Goal: Transaction & Acquisition: Purchase product/service

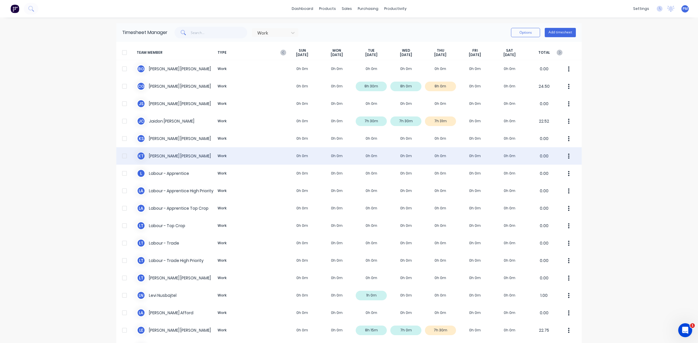
click at [119, 154] on div at bounding box center [125, 156] width 12 height 12
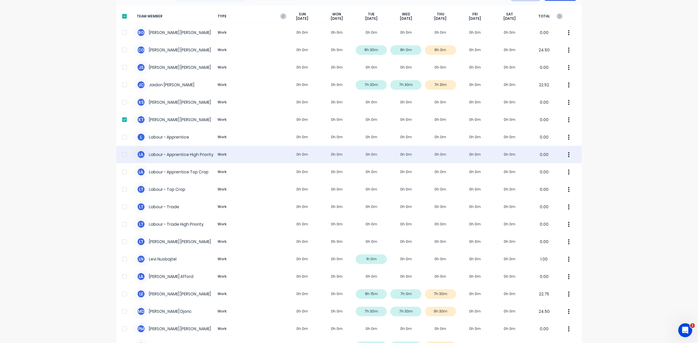
click at [119, 154] on div at bounding box center [125, 155] width 12 height 12
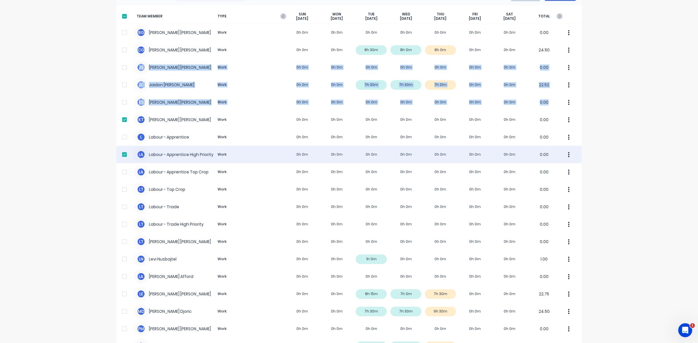
drag, startPoint x: 139, startPoint y: 69, endPoint x: 378, endPoint y: 156, distance: 254.6
click at [201, 135] on div "TEAM MEMBER TYPE [DATE] [DATE] [DATE] [DATE] [DATE] [DATE] [DATE] TOTAL [PERSON…" at bounding box center [348, 209] width 465 height 406
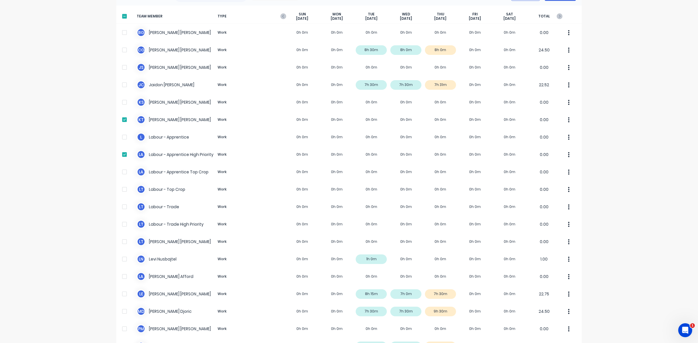
click at [624, 139] on div "dashboard products sales purchasing productivity dashboard products Product Cat…" at bounding box center [349, 171] width 698 height 343
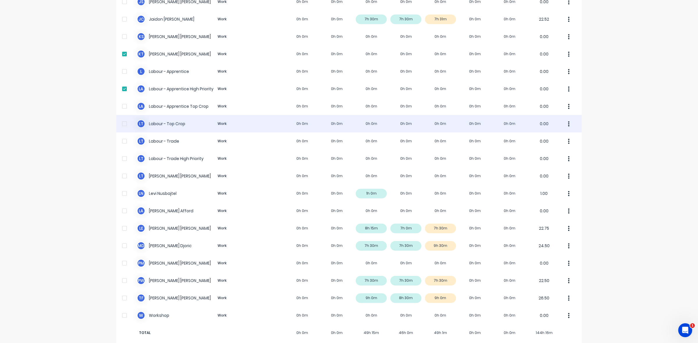
scroll to position [110, 0]
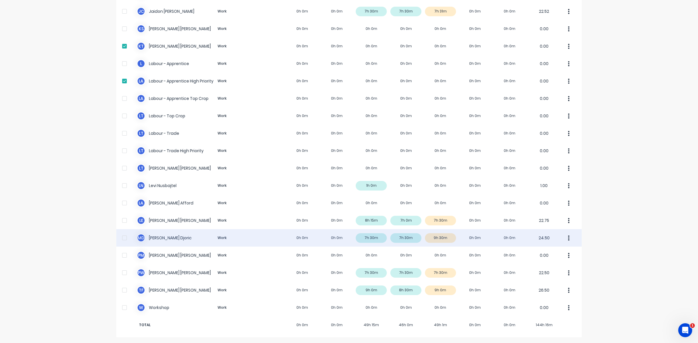
click at [448, 238] on div "M D [PERSON_NAME] Work 0h 0m 0h 0m 7h 30m 7h 30m 9h 30m 0h 0m 0h 0m 24.50" at bounding box center [348, 237] width 465 height 17
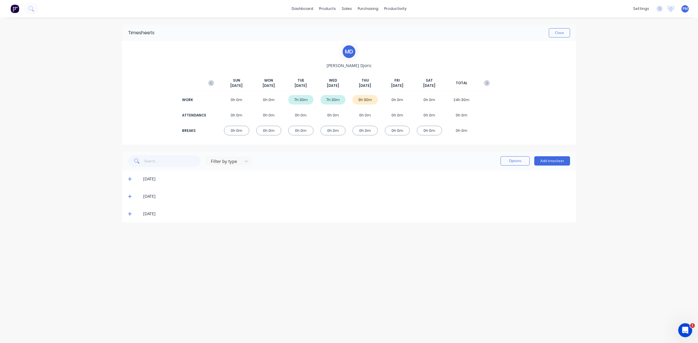
click at [129, 215] on icon at bounding box center [130, 214] width 4 height 4
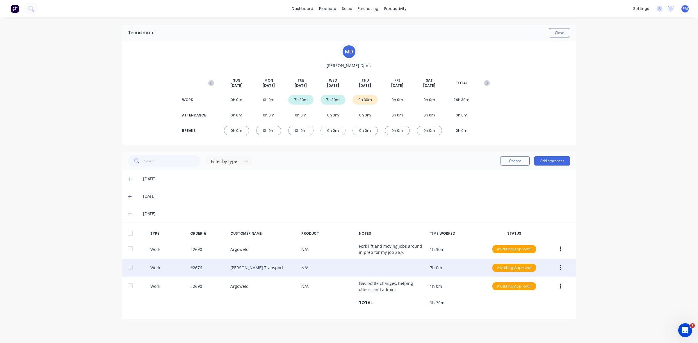
click at [560, 268] on icon "button" at bounding box center [560, 268] width 1 height 6
click at [526, 247] on div "Edit" at bounding box center [539, 246] width 45 height 8
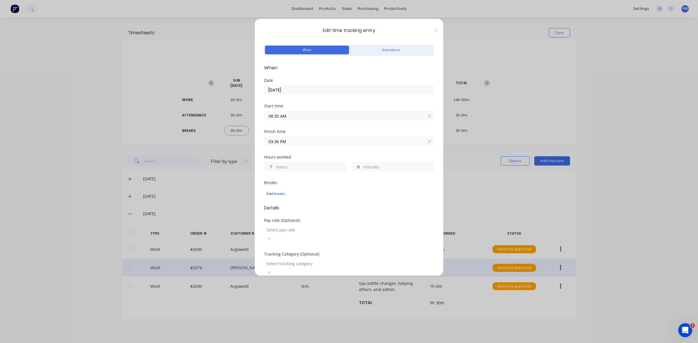
drag, startPoint x: 272, startPoint y: 166, endPoint x: 266, endPoint y: 166, distance: 5.5
click at [267, 166] on input "7" at bounding box center [269, 167] width 10 height 9
type input "6"
type input "02:30 PM"
click at [354, 166] on input "0" at bounding box center [357, 167] width 10 height 9
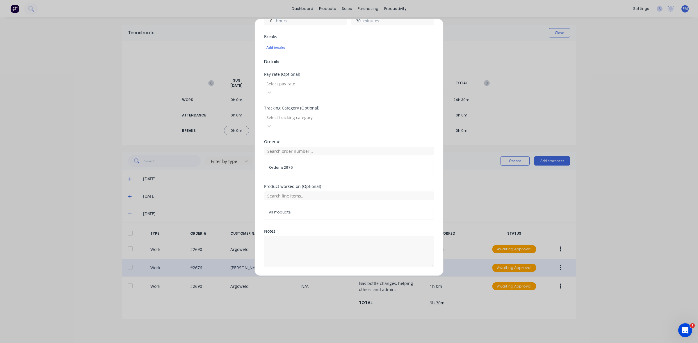
scroll to position [148, 0]
type input "30"
type input "03:00 PM"
click at [332, 275] on button "Edit time tracking entry" at bounding box center [335, 279] width 50 height 9
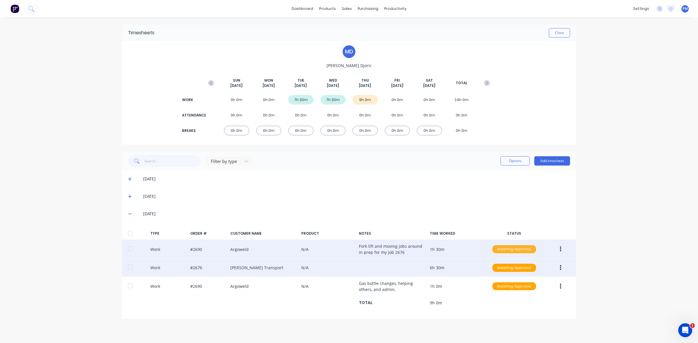
click at [504, 247] on div "Awaiting Approval" at bounding box center [514, 249] width 44 height 8
click at [503, 278] on div "Approved" at bounding box center [501, 279] width 48 height 8
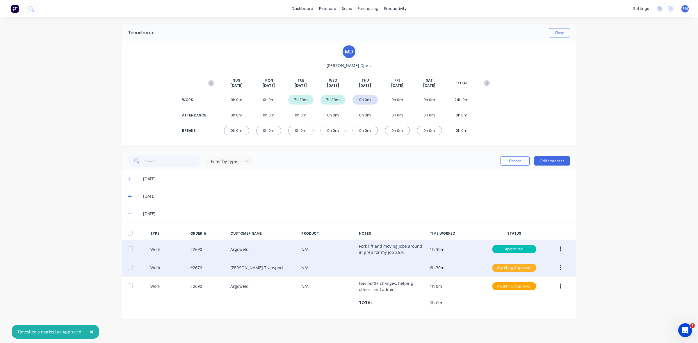
click at [509, 266] on div "Awaiting Approval" at bounding box center [514, 268] width 44 height 8
click at [507, 297] on div "Approved" at bounding box center [501, 297] width 48 height 8
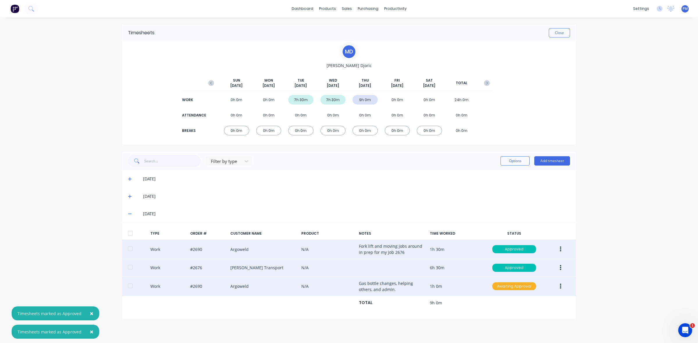
click at [504, 289] on div "Awaiting Approval" at bounding box center [514, 287] width 44 height 8
click at [504, 317] on div "Approved" at bounding box center [501, 316] width 48 height 8
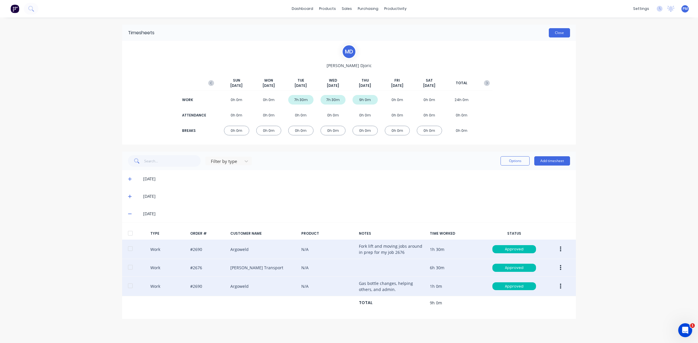
click at [567, 36] on button "Close" at bounding box center [559, 32] width 21 height 9
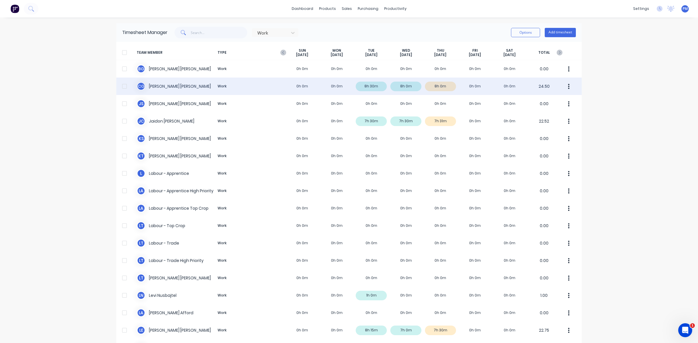
click at [441, 86] on div "C G [PERSON_NAME] Work 0h 0m 0h 0m 8h 30m 8h 0m 8h 0m 0h 0m 0h 0m 24.50" at bounding box center [348, 86] width 465 height 17
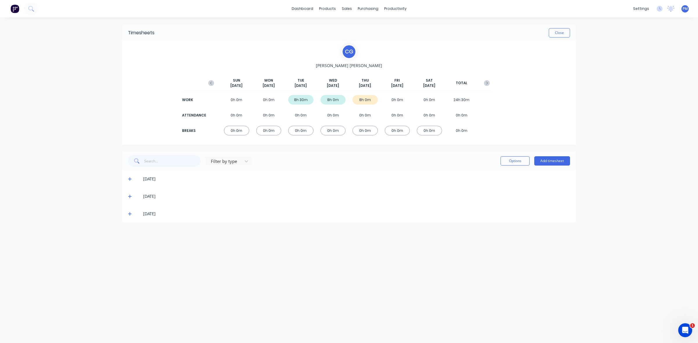
click at [130, 214] on icon at bounding box center [129, 214] width 3 height 3
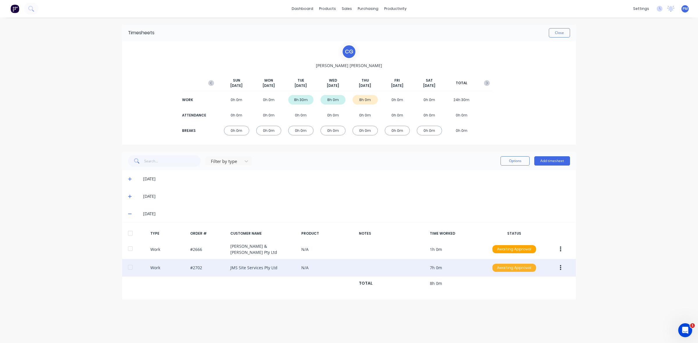
click at [518, 265] on div "Awaiting Approval" at bounding box center [514, 268] width 44 height 8
click at [496, 297] on div "Approved" at bounding box center [501, 297] width 48 height 8
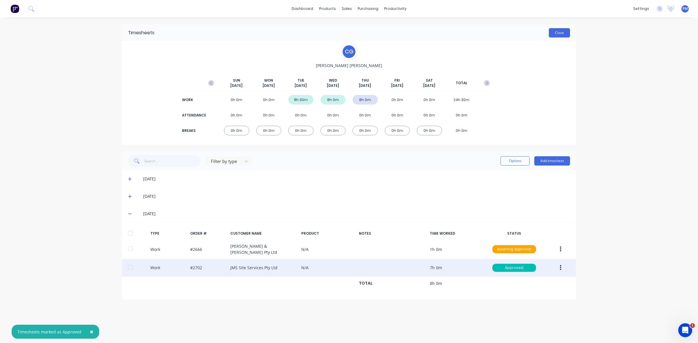
click at [560, 33] on button "Close" at bounding box center [559, 32] width 21 height 9
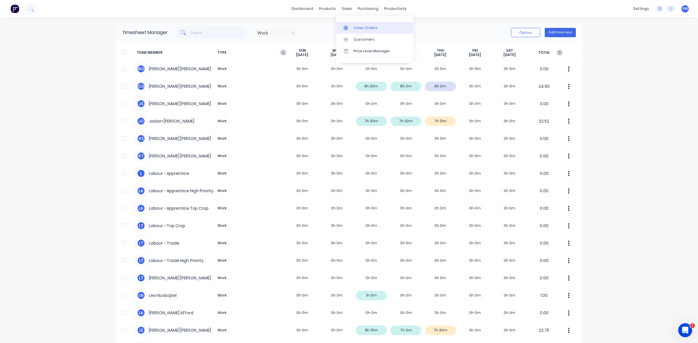
click at [358, 28] on div "Sales Orders" at bounding box center [366, 27] width 24 height 5
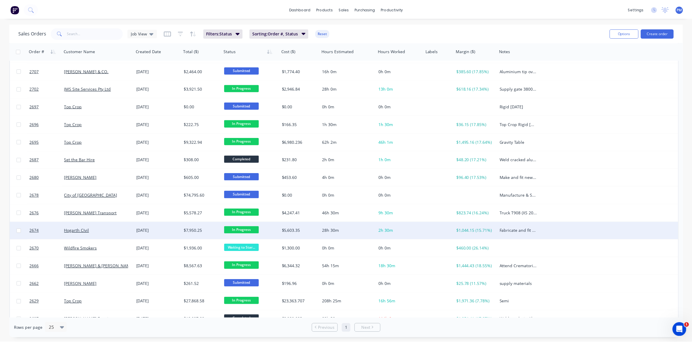
scroll to position [24, 0]
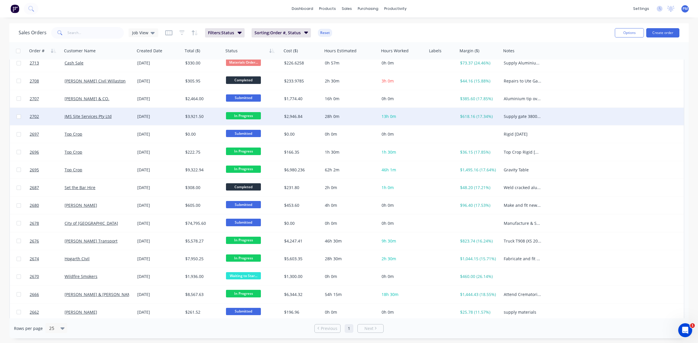
click at [125, 118] on div "JMS Site Services Pty Ltd" at bounding box center [97, 117] width 65 height 6
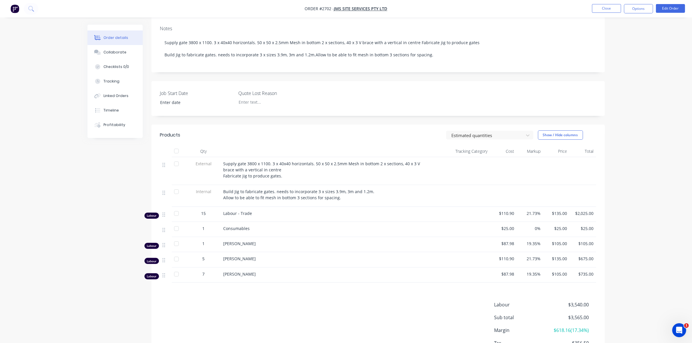
scroll to position [109, 0]
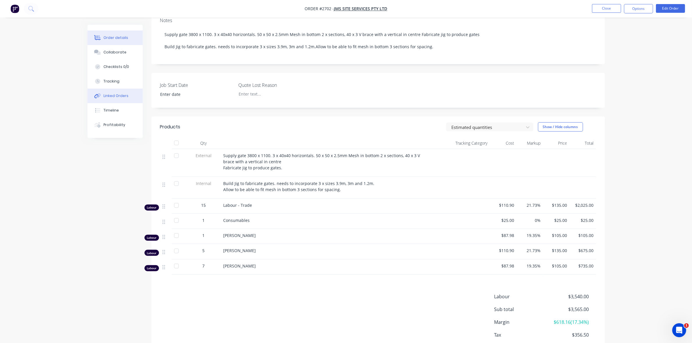
click at [119, 92] on button "Linked Orders" at bounding box center [115, 96] width 55 height 15
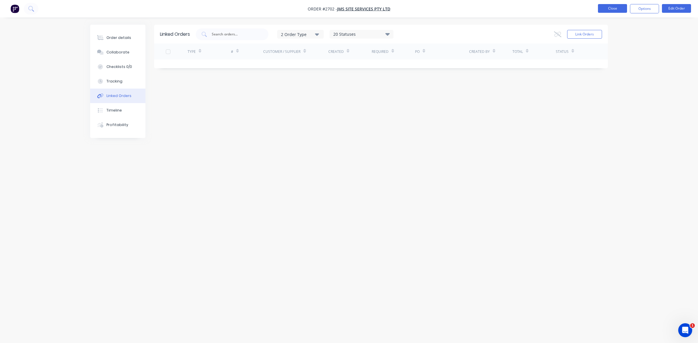
click at [617, 10] on button "Close" at bounding box center [612, 8] width 29 height 9
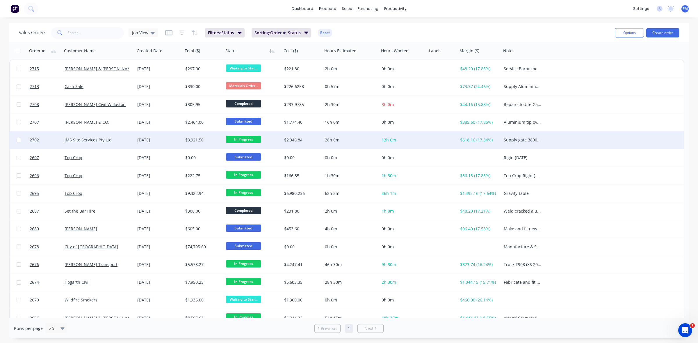
click at [124, 142] on div "JMS Site Services Pty Ltd" at bounding box center [97, 140] width 65 height 6
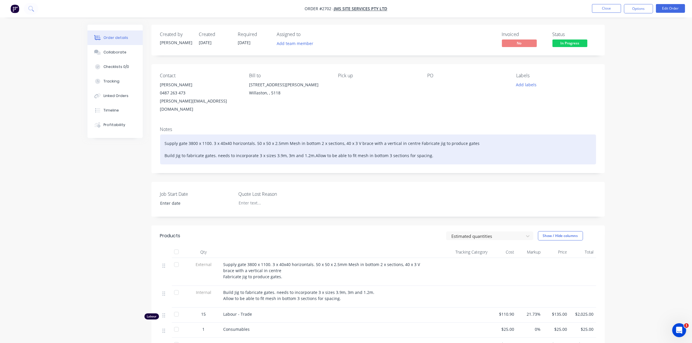
click at [445, 149] on div "Supply gate 3800 x 1100. 3 x 40x40 horizontals. 50 x 50 x 2.5mm Mesh in bottom …" at bounding box center [378, 150] width 436 height 30
drag, startPoint x: 476, startPoint y: 135, endPoint x: 488, endPoint y: 133, distance: 13.1
click at [476, 135] on div "Supply gate 3800 x 1100. 3 x 40x40 horizontals. 50 x 50 x 2.5mm Mesh in bottom …" at bounding box center [378, 150] width 436 height 30
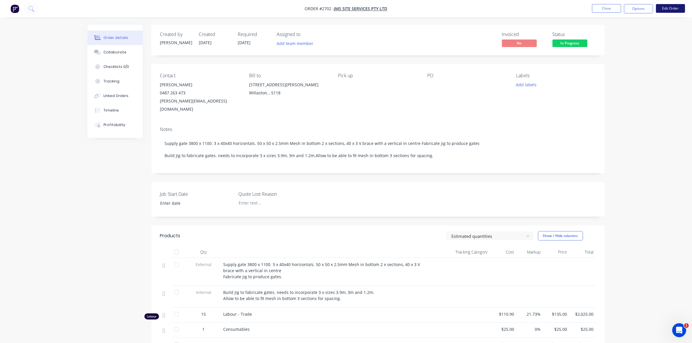
click at [671, 8] on button "Edit Order" at bounding box center [670, 8] width 29 height 9
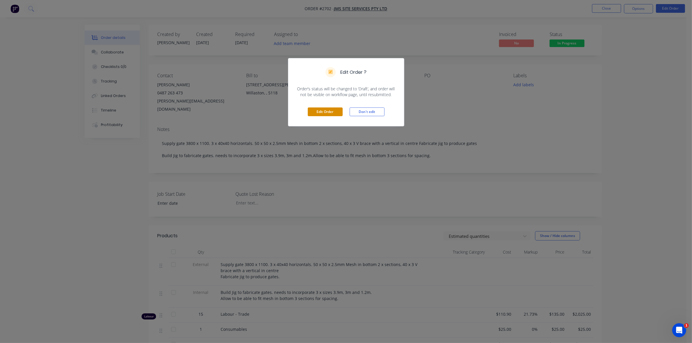
click at [320, 113] on button "Edit Order" at bounding box center [325, 112] width 35 height 9
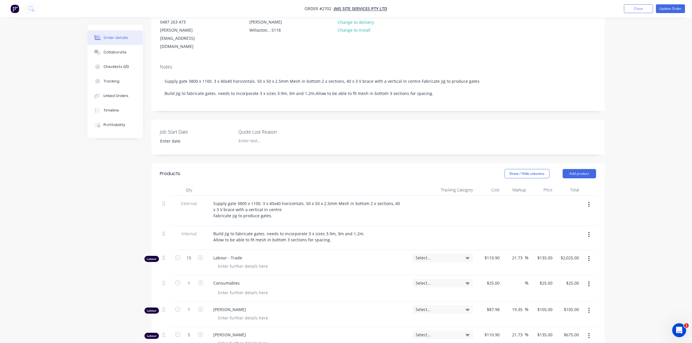
scroll to position [109, 0]
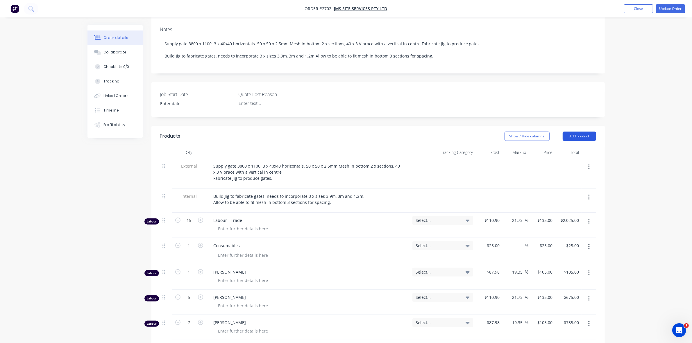
click at [580, 132] on button "Add product" at bounding box center [579, 136] width 33 height 9
click at [561, 147] on div "Product catalogue" at bounding box center [568, 151] width 45 height 8
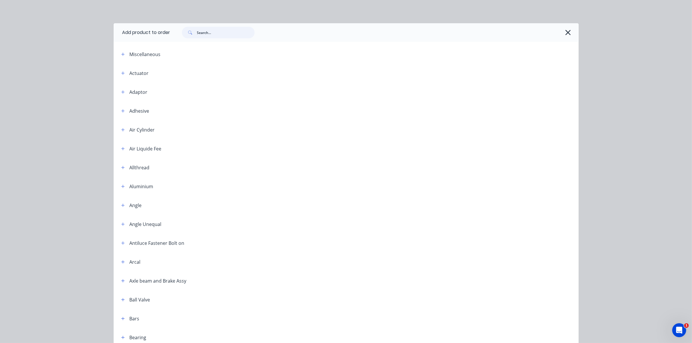
click at [201, 33] on input "text" at bounding box center [226, 33] width 58 height 12
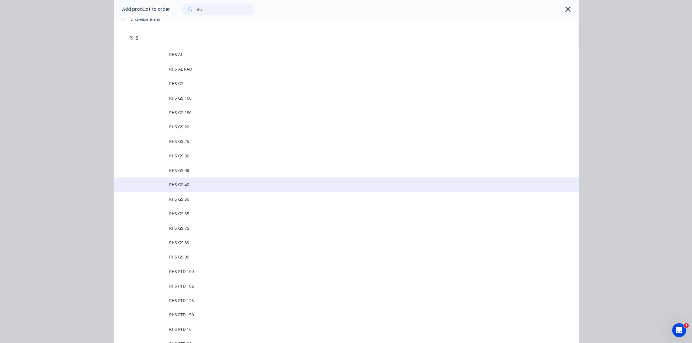
scroll to position [36, 0]
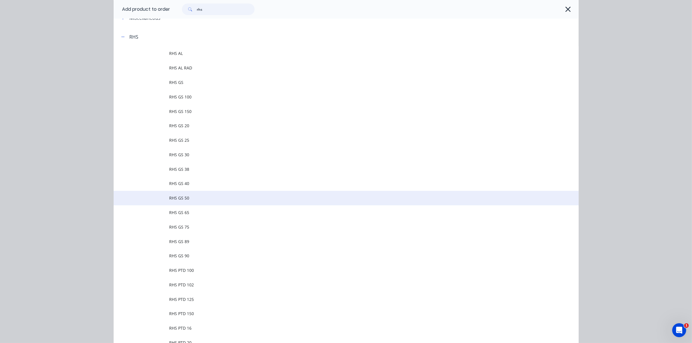
type input "rhs"
click at [181, 199] on span "RHS GS 50" at bounding box center [333, 198] width 327 height 6
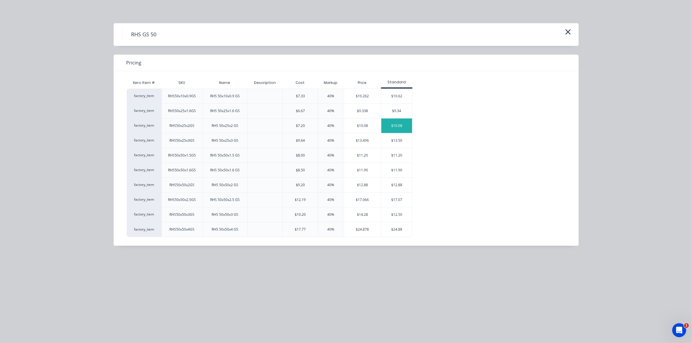
click at [395, 126] on div "$10.08" at bounding box center [396, 126] width 31 height 15
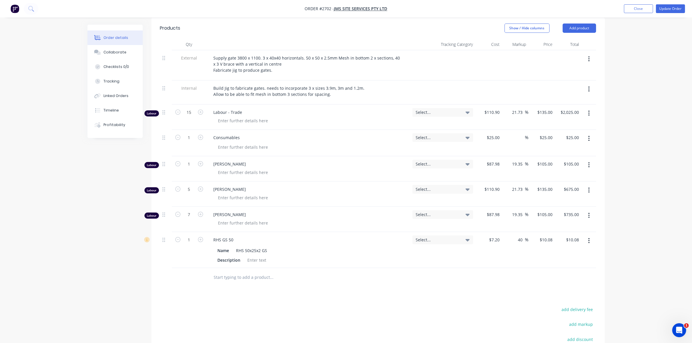
scroll to position [218, 0]
click at [201, 236] on icon "button" at bounding box center [200, 238] width 5 height 5
type input "2"
type input "$20.16"
click at [201, 236] on icon "button" at bounding box center [200, 238] width 5 height 5
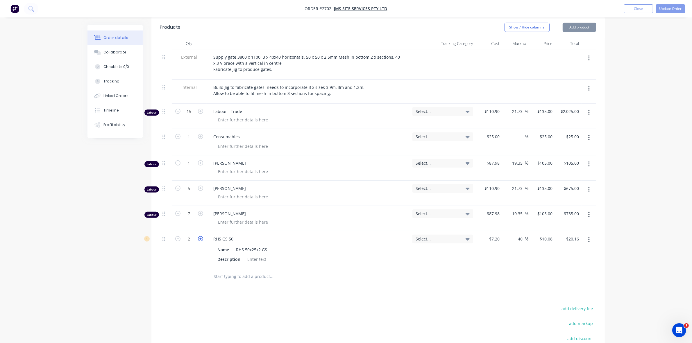
type input "3"
type input "$30.24"
click at [201, 236] on icon "button" at bounding box center [200, 238] width 5 height 5
type input "4"
type input "$40.32"
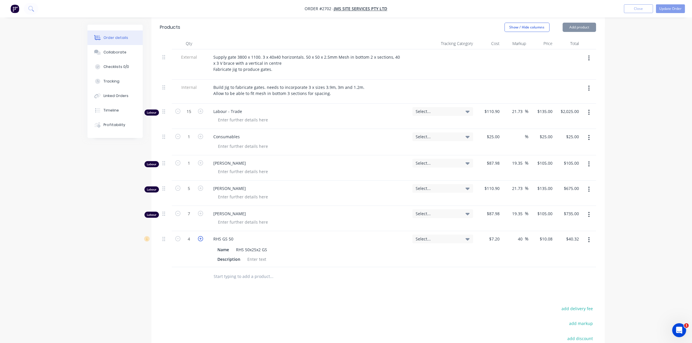
click at [201, 236] on icon "button" at bounding box center [200, 238] width 5 height 5
type input "5"
type input "$50.40"
click at [190, 235] on input "5" at bounding box center [189, 239] width 15 height 9
type input "22.5"
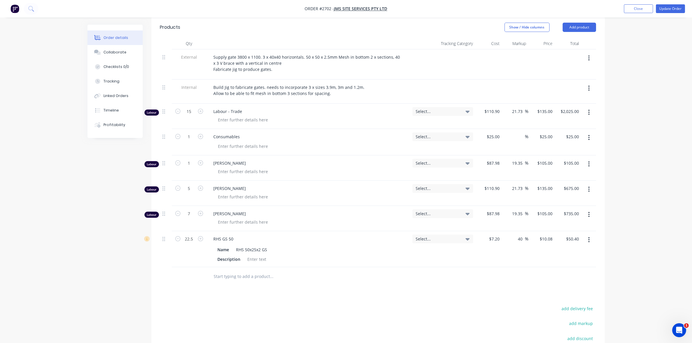
type input "$226.80"
click at [192, 245] on div "22.5" at bounding box center [189, 249] width 35 height 36
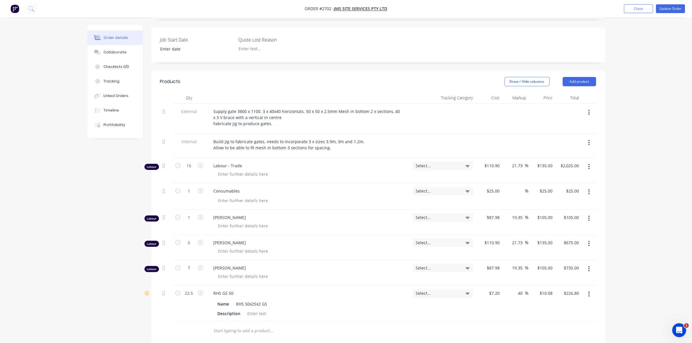
scroll to position [145, 0]
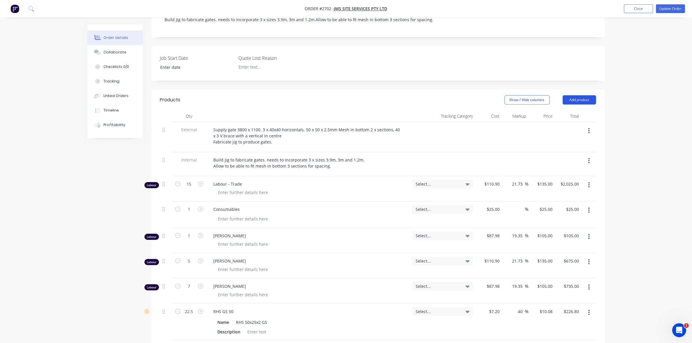
click at [579, 95] on button "Add product" at bounding box center [579, 99] width 33 height 9
click at [564, 110] on div "Product catalogue" at bounding box center [568, 114] width 45 height 8
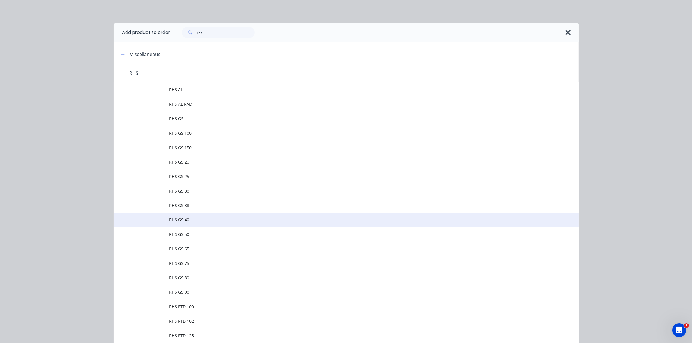
click at [170, 222] on span "RHS GS 40" at bounding box center [333, 220] width 327 height 6
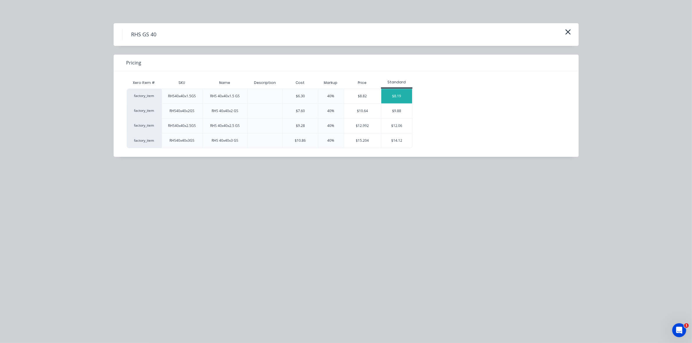
click at [391, 94] on div "$8.19" at bounding box center [396, 96] width 31 height 15
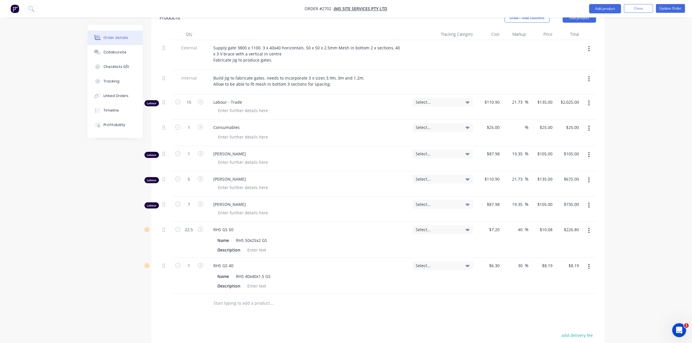
scroll to position [291, 0]
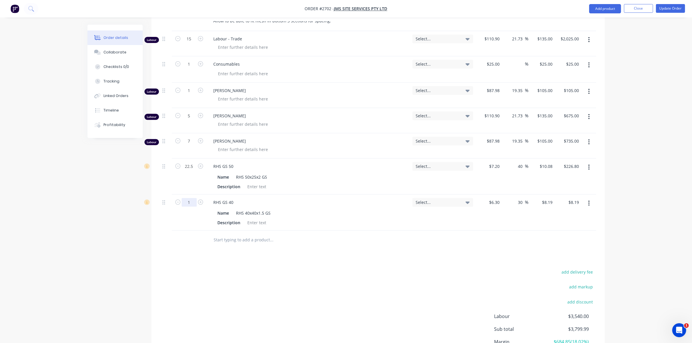
click at [192, 198] on input "1" at bounding box center [189, 202] width 15 height 9
type input "11.5"
type input "$94.19"
click at [258, 234] on input "text" at bounding box center [272, 240] width 116 height 12
click at [606, 10] on button "Add product" at bounding box center [605, 8] width 32 height 9
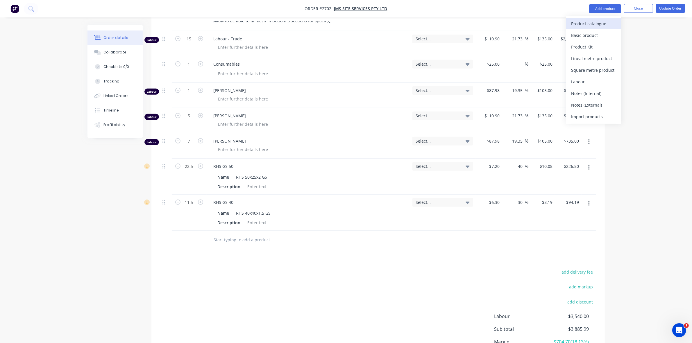
click at [589, 24] on div "Product catalogue" at bounding box center [593, 23] width 45 height 8
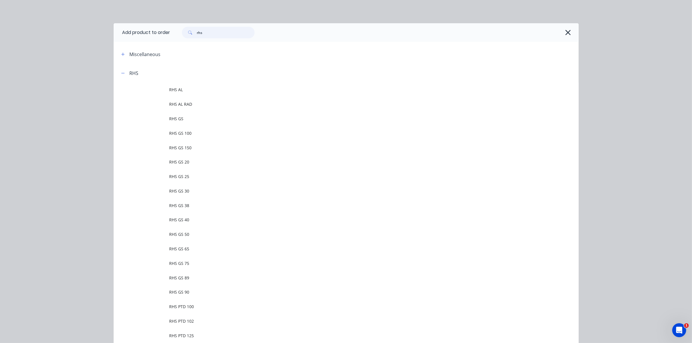
drag, startPoint x: 207, startPoint y: 32, endPoint x: 195, endPoint y: 31, distance: 11.9
click at [197, 31] on input "rhs" at bounding box center [226, 33] width 58 height 12
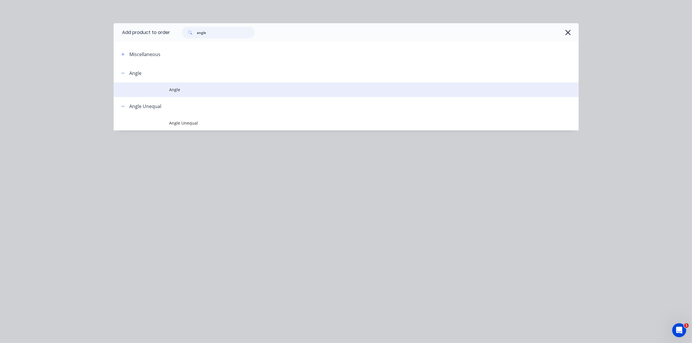
type input "angle"
click at [177, 88] on span "Angle" at bounding box center [333, 90] width 327 height 6
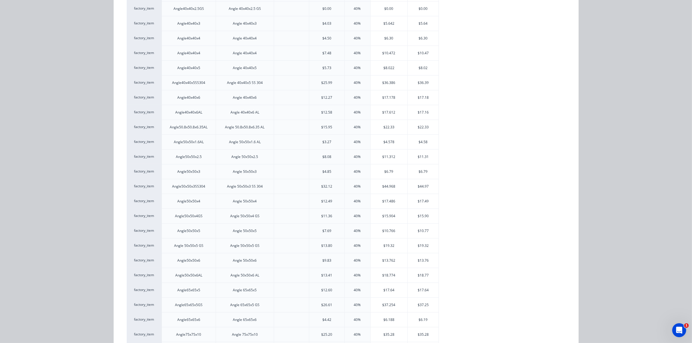
scroll to position [327, 0]
click at [421, 159] on div "$6.79" at bounding box center [423, 154] width 31 height 15
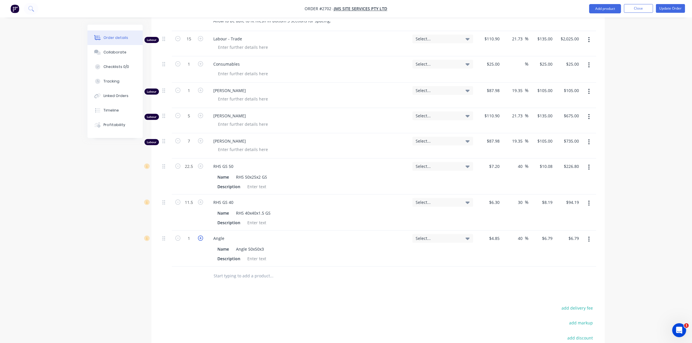
click at [201, 236] on icon "button" at bounding box center [200, 238] width 5 height 5
type input "2"
type input "$13.58"
click at [201, 236] on icon "button" at bounding box center [200, 238] width 5 height 5
type input "3"
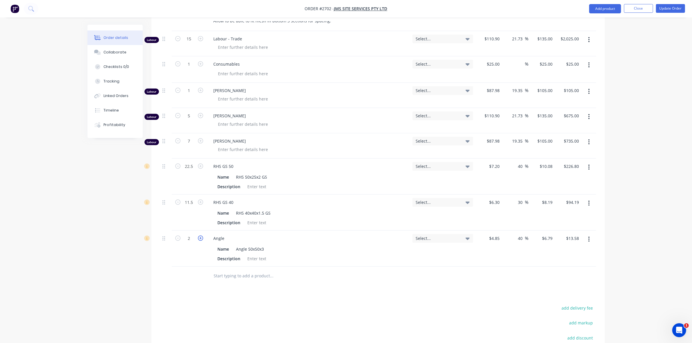
type input "$20.37"
click at [201, 236] on icon "button" at bounding box center [200, 238] width 5 height 5
type input "4"
type input "$27.16"
click at [201, 236] on icon "button" at bounding box center [200, 238] width 5 height 5
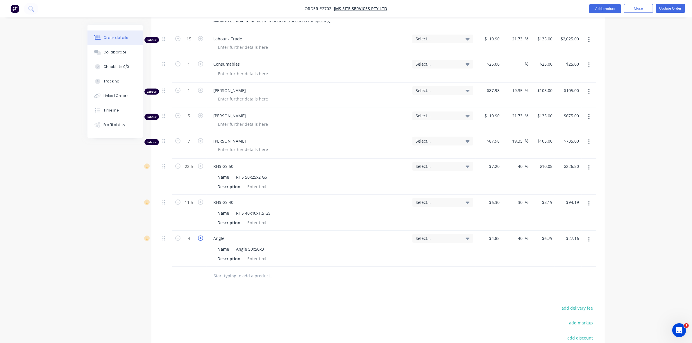
type input "5"
type input "$33.95"
click at [605, 8] on button "Add product" at bounding box center [605, 8] width 32 height 9
click at [594, 24] on div "Product catalogue" at bounding box center [593, 23] width 45 height 8
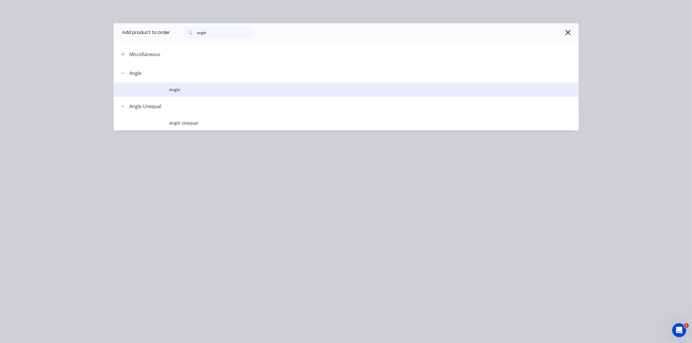
click at [178, 91] on span "Angle" at bounding box center [333, 90] width 327 height 6
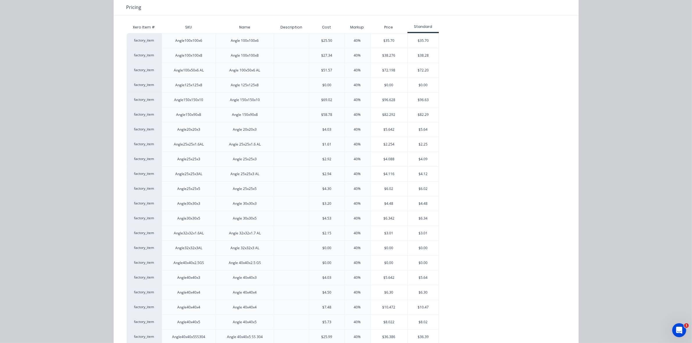
scroll to position [73, 0]
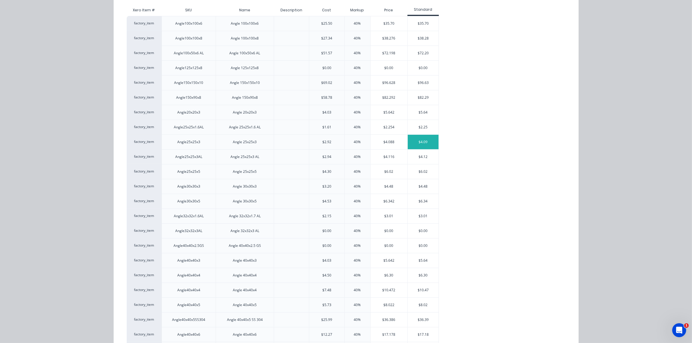
click at [422, 143] on div "$4.09" at bounding box center [423, 142] width 31 height 15
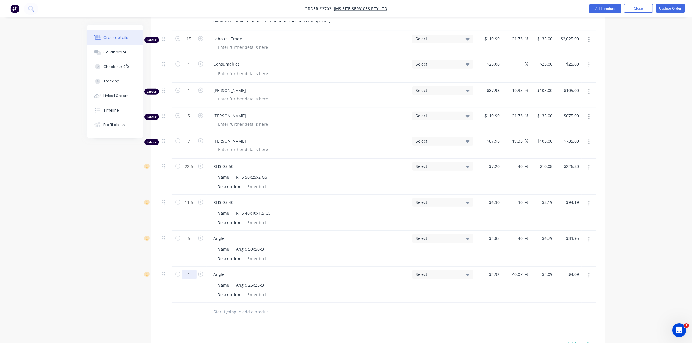
click at [190, 270] on input "1" at bounding box center [189, 274] width 15 height 9
type input "1.5"
type input "$6.14"
click at [610, 9] on button "Add product" at bounding box center [605, 8] width 32 height 9
click at [591, 25] on div "Product catalogue" at bounding box center [593, 23] width 45 height 8
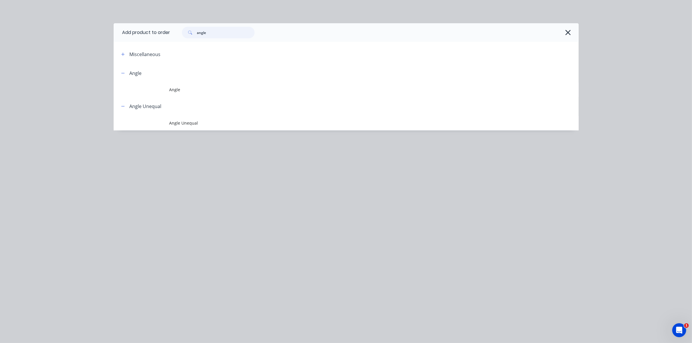
drag, startPoint x: 208, startPoint y: 32, endPoint x: 190, endPoint y: 31, distance: 18.7
click at [191, 31] on div "angle" at bounding box center [218, 33] width 73 height 12
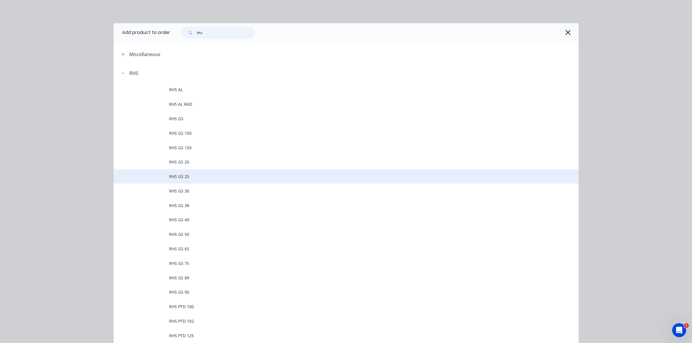
type input "rhs"
click at [179, 175] on span "RHS GS 25" at bounding box center [333, 177] width 327 height 6
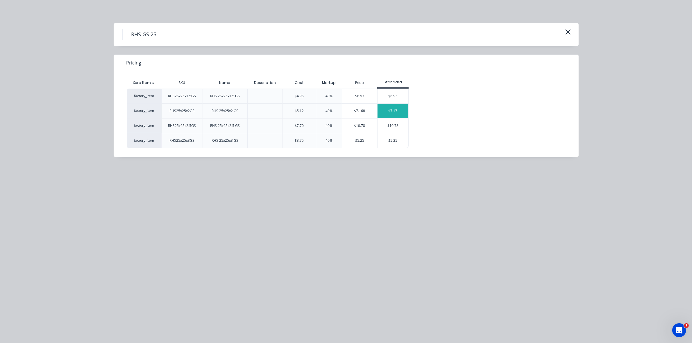
click at [396, 111] on div "$7.17" at bounding box center [393, 111] width 31 height 15
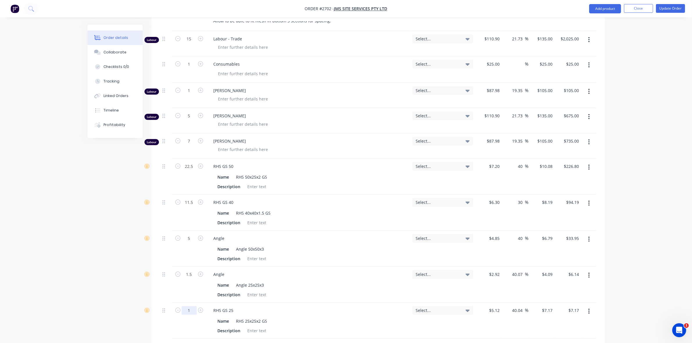
click at [190, 306] on input "1" at bounding box center [189, 310] width 15 height 9
type input "2.5"
type input "$17.93"
click at [306, 317] on div "Name RHS 25x25x2 GS" at bounding box center [307, 321] width 184 height 8
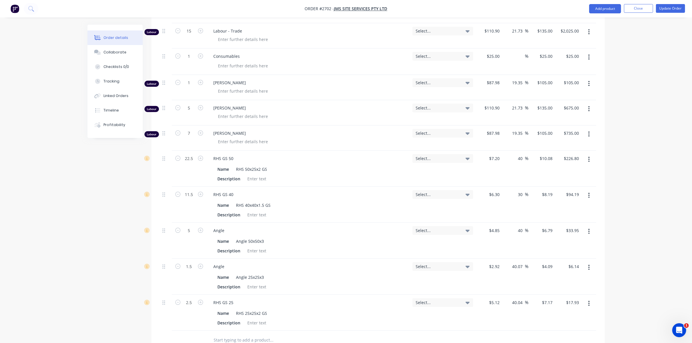
scroll to position [291, 0]
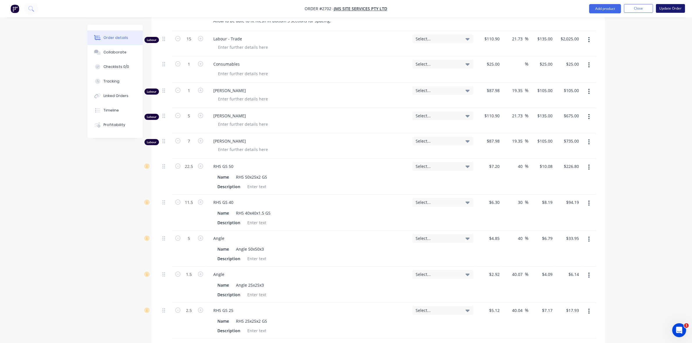
click at [669, 10] on button "Update Order" at bounding box center [670, 8] width 29 height 9
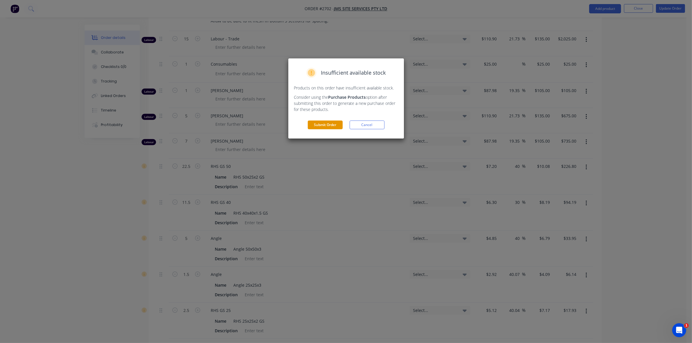
click at [321, 126] on button "Submit Order" at bounding box center [325, 125] width 35 height 9
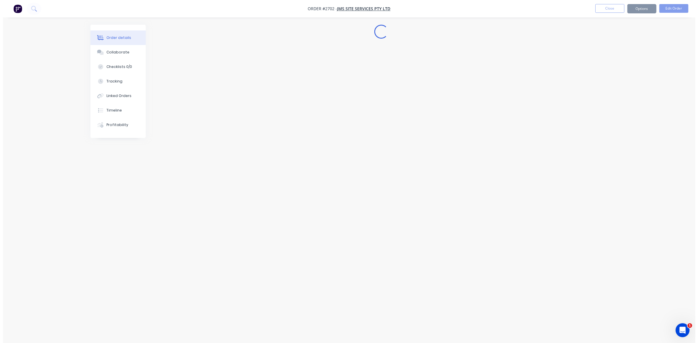
scroll to position [0, 0]
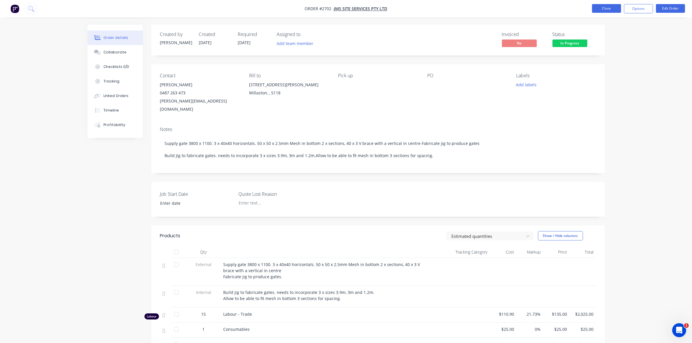
click at [612, 8] on button "Close" at bounding box center [606, 8] width 29 height 9
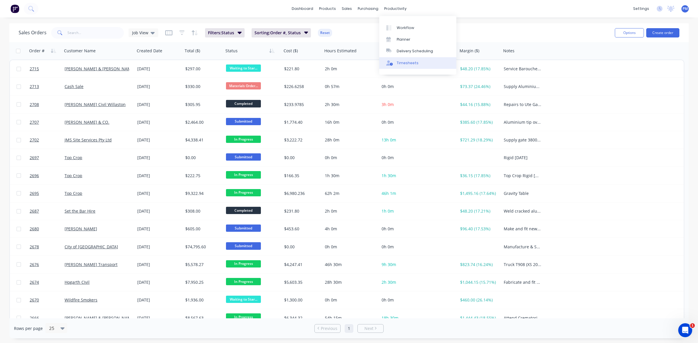
click at [405, 64] on div "Timesheets" at bounding box center [408, 62] width 22 height 5
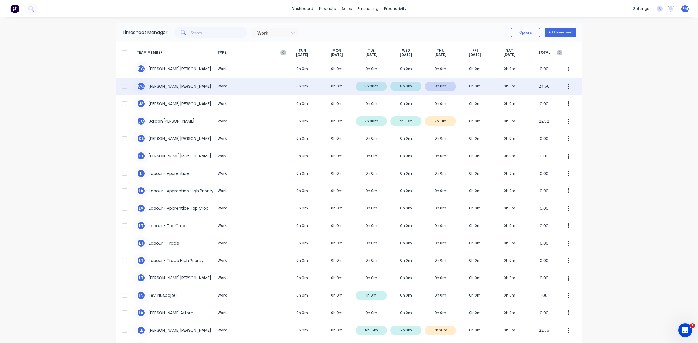
click at [442, 83] on div "C G [PERSON_NAME] Work 0h 0m 0h 0m 8h 30m 8h 0m 8h 0m 0h 0m 0h 0m 24.50" at bounding box center [348, 86] width 465 height 17
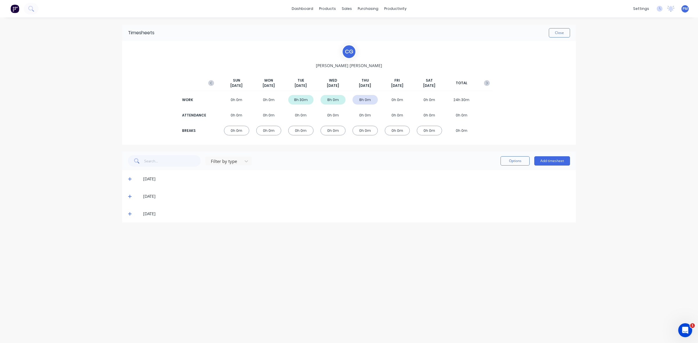
click at [130, 214] on icon at bounding box center [130, 214] width 4 height 4
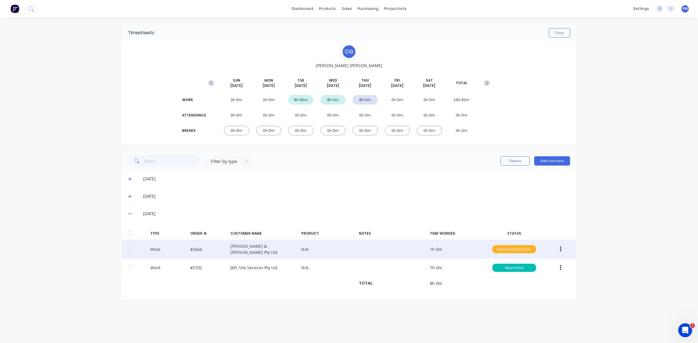
click at [504, 247] on div "Awaiting Approval" at bounding box center [514, 249] width 44 height 8
click at [508, 279] on div "Approved" at bounding box center [501, 279] width 48 height 8
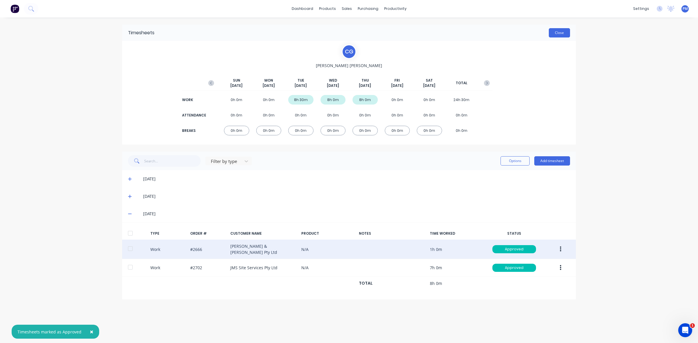
click at [562, 33] on button "Close" at bounding box center [559, 32] width 21 height 9
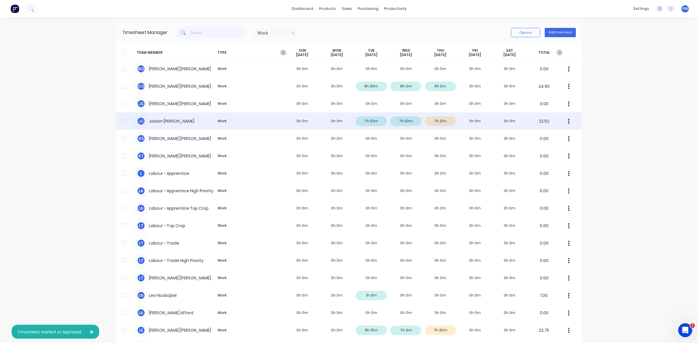
click at [438, 122] on div "[PERSON_NAME] [PERSON_NAME] Work 0h 0m 0h 0m 7h 30m 7h 30m 7h 31m 0h 0m 0h 0m 2…" at bounding box center [348, 121] width 465 height 17
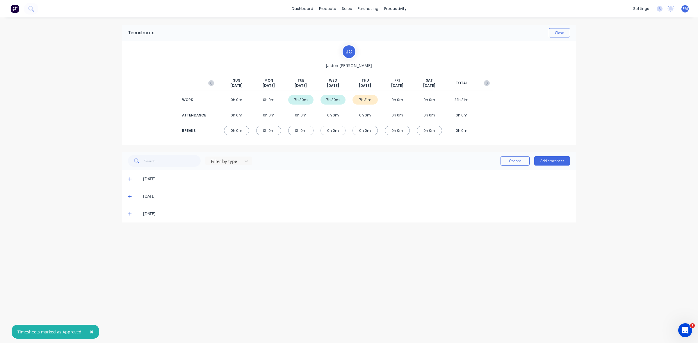
click at [129, 215] on icon at bounding box center [130, 214] width 4 height 4
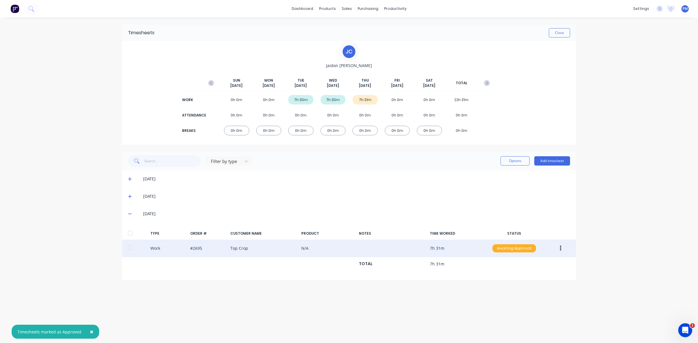
click at [504, 248] on div "Awaiting Approval" at bounding box center [514, 249] width 44 height 8
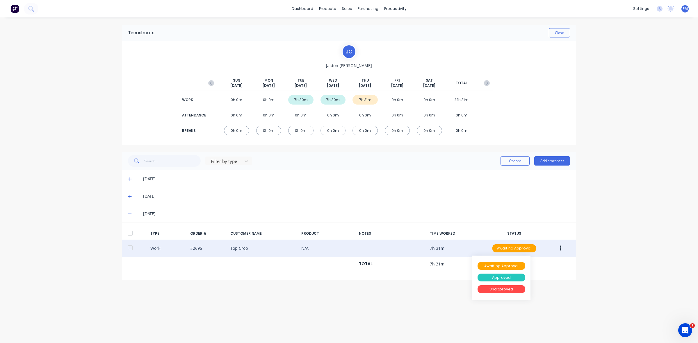
click at [508, 277] on div "Approved" at bounding box center [501, 278] width 48 height 8
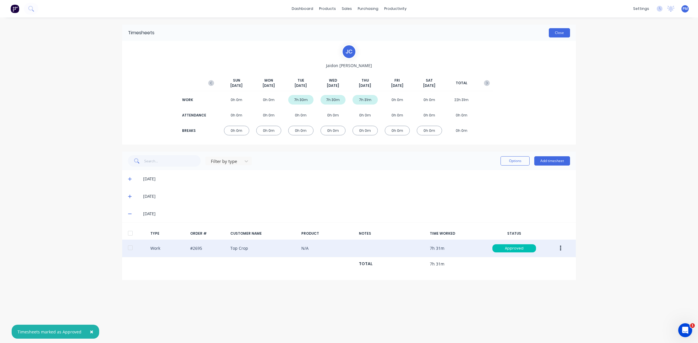
click at [553, 35] on button "Close" at bounding box center [559, 32] width 21 height 9
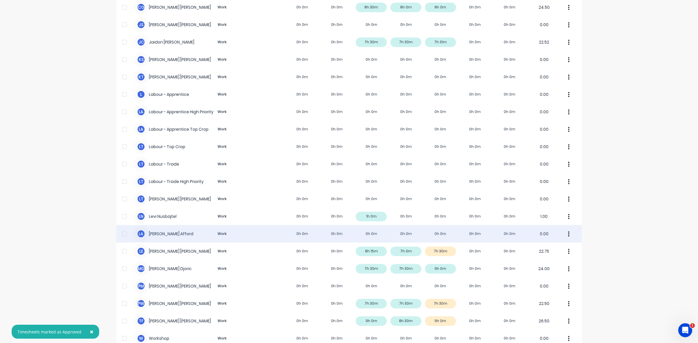
scroll to position [110, 0]
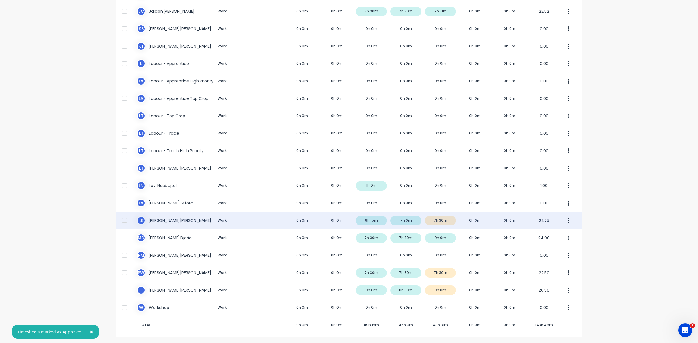
click at [446, 222] on div "L E [PERSON_NAME] Work 0h 0m 0h 0m 8h 15m 7h 0m 7h 30m 0h 0m 0h 0m 22.75" at bounding box center [348, 220] width 465 height 17
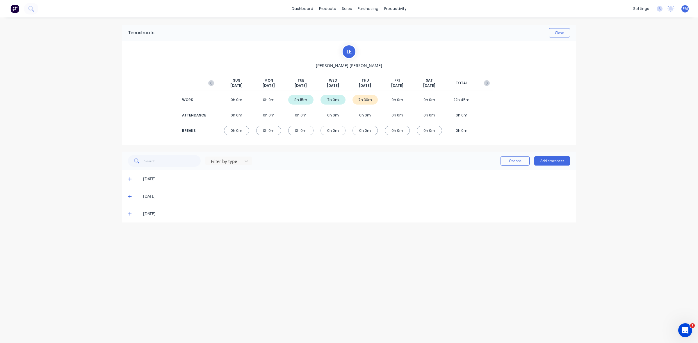
click at [129, 214] on icon at bounding box center [130, 214] width 4 height 4
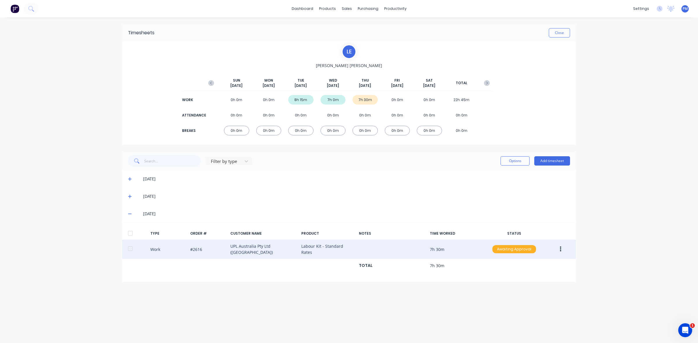
click at [511, 247] on div "Awaiting Approval" at bounding box center [514, 249] width 44 height 8
click at [508, 278] on div "Approved" at bounding box center [501, 279] width 48 height 8
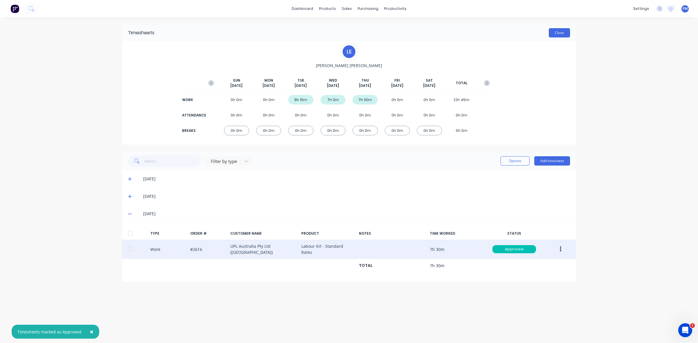
click at [553, 34] on button "Close" at bounding box center [559, 32] width 21 height 9
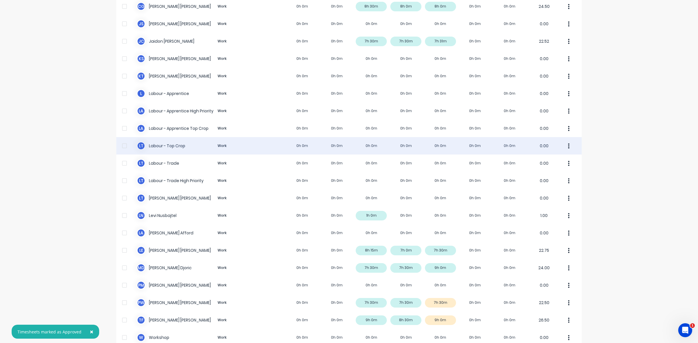
scroll to position [110, 0]
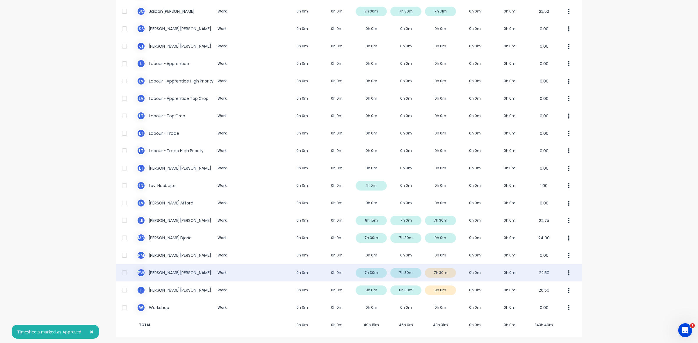
click at [441, 273] on div "P W [PERSON_NAME] Work 0h 0m 0h 0m 7h 30m 7h 30m 7h 30m 0h 0m 0h 0m 22.50" at bounding box center [348, 272] width 465 height 17
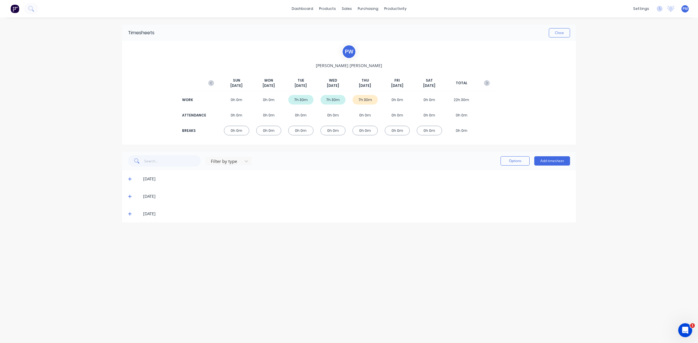
click at [130, 213] on icon at bounding box center [129, 214] width 3 height 3
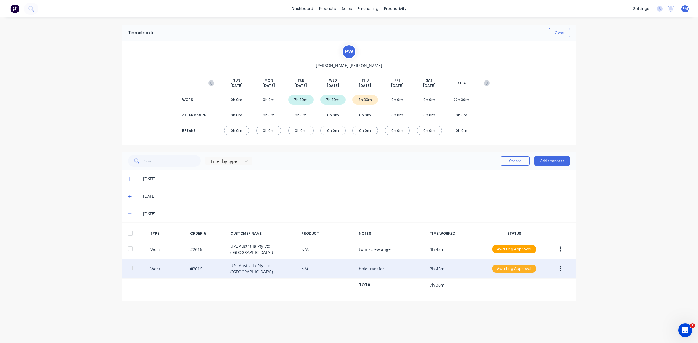
click at [524, 268] on div "Awaiting Approval" at bounding box center [514, 269] width 44 height 8
click at [495, 296] on div "Approved" at bounding box center [501, 298] width 48 height 8
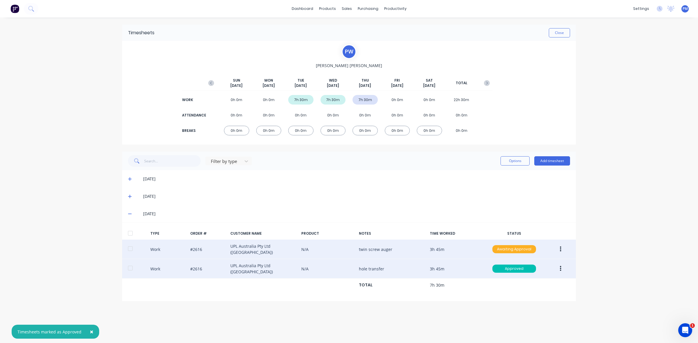
click at [504, 249] on div "Awaiting Approval" at bounding box center [514, 249] width 44 height 8
click at [499, 275] on div "Approved" at bounding box center [501, 279] width 48 height 8
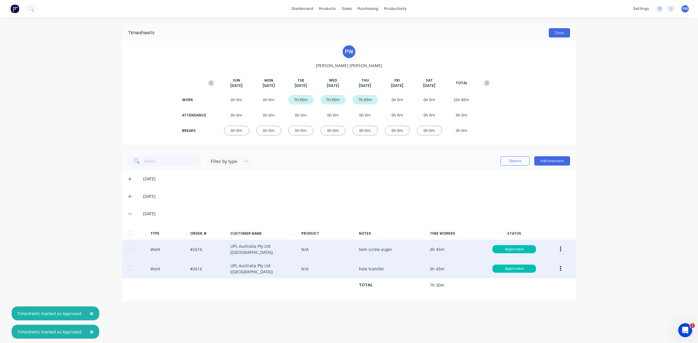
click at [562, 35] on button "Close" at bounding box center [559, 32] width 21 height 9
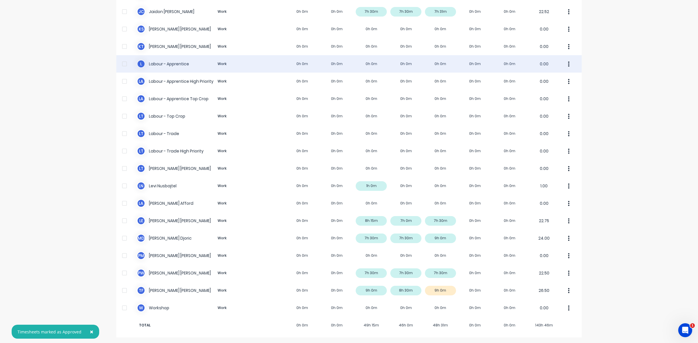
scroll to position [110, 0]
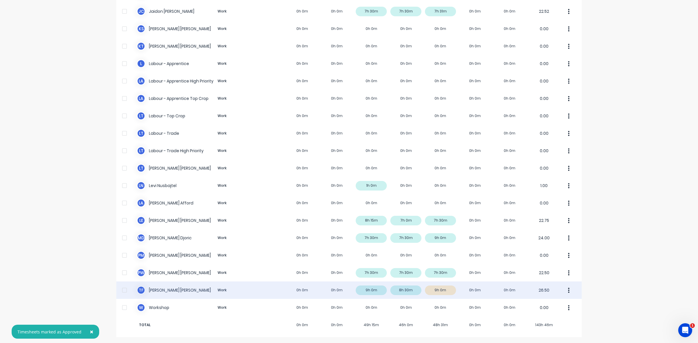
click at [432, 287] on div "T F [PERSON_NAME] Work 0h 0m 0h 0m 9h 0m 8h 30m 9h 0m 0h 0m 0h 0m 26.50" at bounding box center [348, 290] width 465 height 17
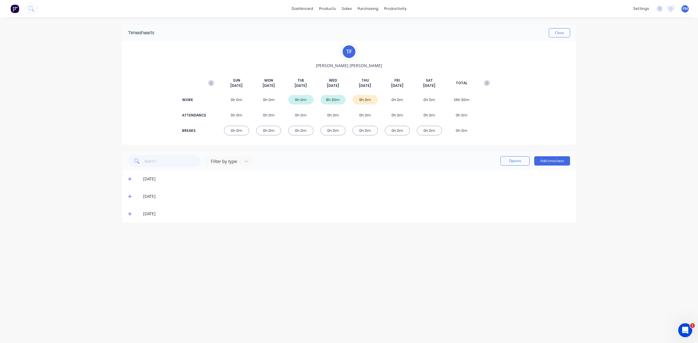
click at [130, 214] on icon at bounding box center [129, 214] width 3 height 3
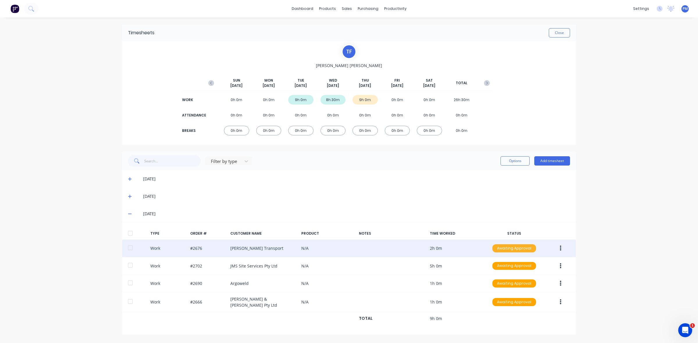
click at [504, 248] on div "Awaiting Approval" at bounding box center [514, 249] width 44 height 8
click at [500, 275] on div "Approved" at bounding box center [501, 278] width 48 height 8
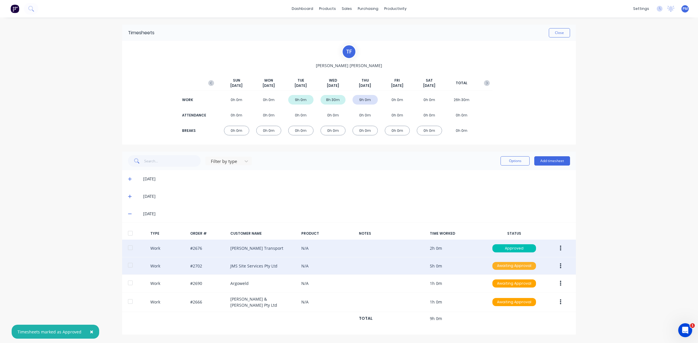
click at [509, 265] on div "Awaiting Approval" at bounding box center [514, 266] width 44 height 8
click at [496, 293] on div "Approved" at bounding box center [501, 295] width 48 height 8
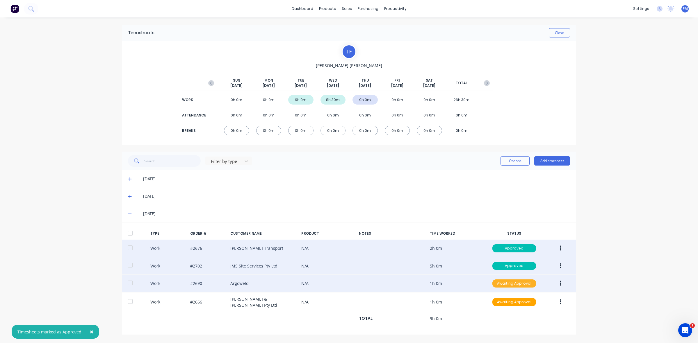
click at [517, 286] on div "Awaiting Approval" at bounding box center [514, 284] width 44 height 8
click at [498, 314] on div "Approved" at bounding box center [501, 313] width 48 height 8
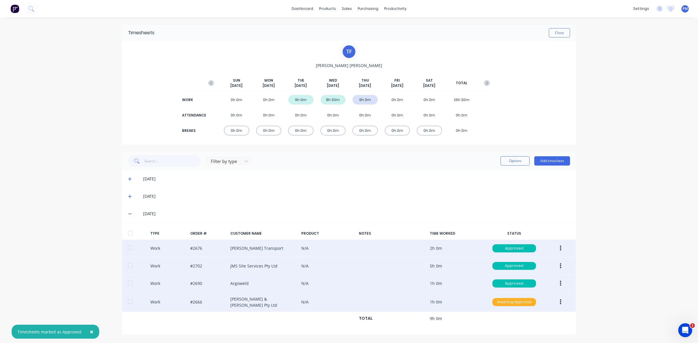
click at [509, 304] on div "Awaiting Approval" at bounding box center [514, 302] width 44 height 8
click at [501, 331] on div "Approved" at bounding box center [501, 332] width 48 height 8
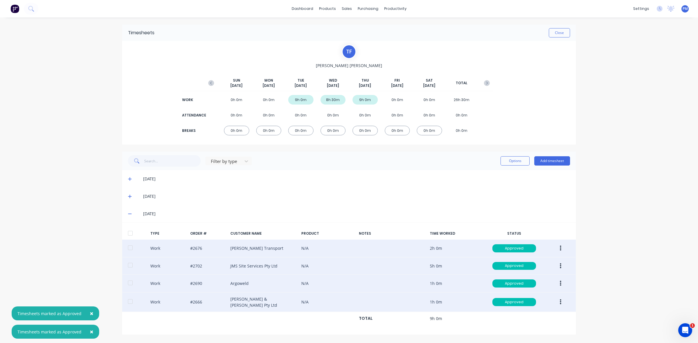
click at [561, 284] on button "button" at bounding box center [561, 284] width 14 height 10
click at [529, 265] on div "Edit" at bounding box center [539, 262] width 45 height 8
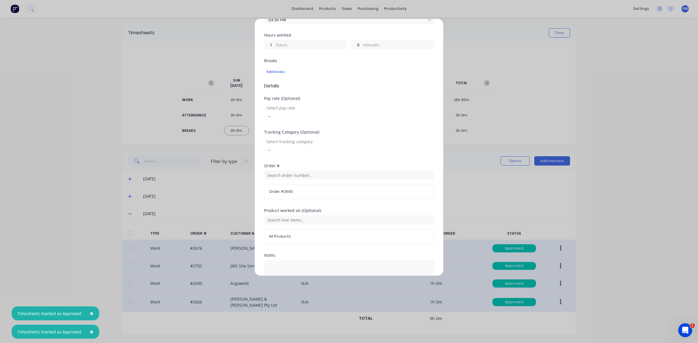
scroll to position [148, 0]
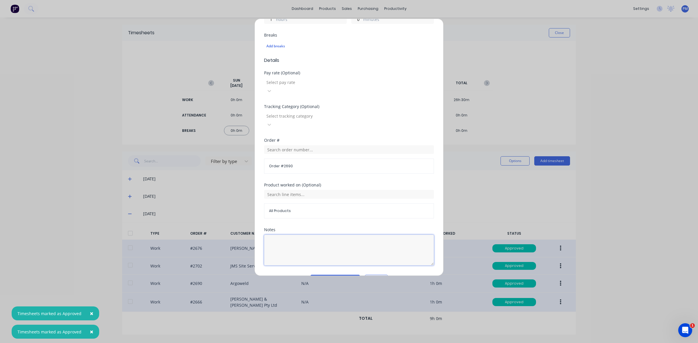
click at [286, 235] on textarea at bounding box center [349, 250] width 170 height 31
type textarea "TL Duties"
click at [322, 275] on button "Edit time tracking entry" at bounding box center [335, 279] width 50 height 9
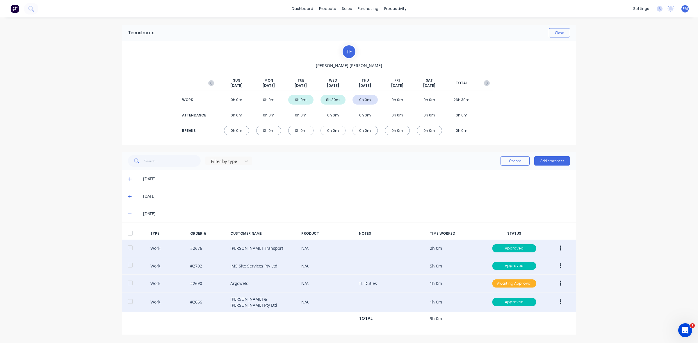
click at [525, 285] on div "Awaiting Approval" at bounding box center [514, 284] width 44 height 8
click at [506, 311] on div "Approved" at bounding box center [501, 313] width 48 height 8
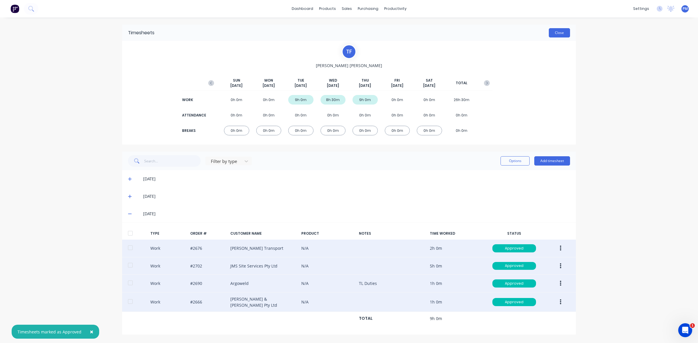
click at [559, 36] on button "Close" at bounding box center [559, 32] width 21 height 9
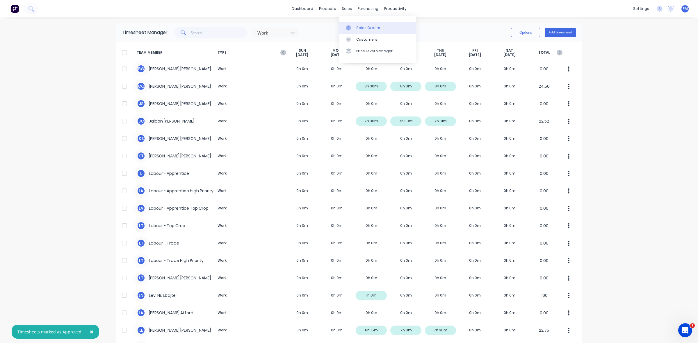
click at [364, 28] on div "Sales Orders" at bounding box center [368, 27] width 24 height 5
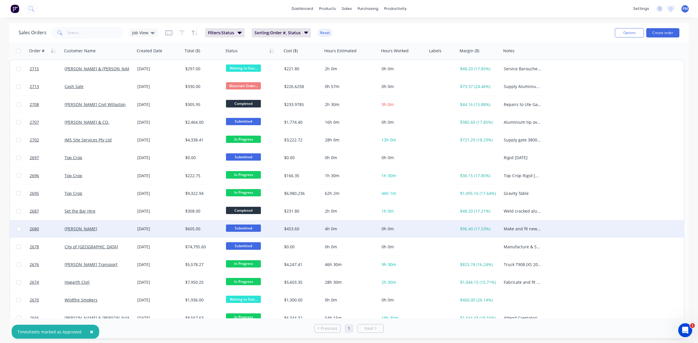
click at [240, 229] on span "Submitted" at bounding box center [243, 228] width 35 height 7
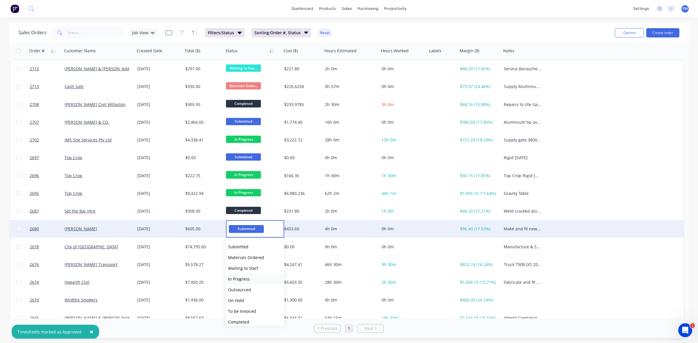
click at [231, 278] on span "In Progress" at bounding box center [239, 280] width 22 height 6
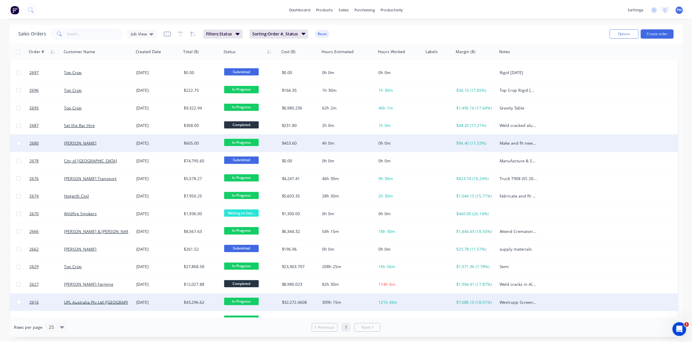
scroll to position [133, 0]
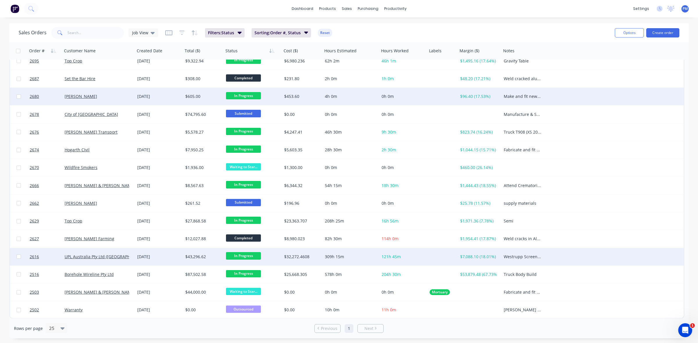
click at [173, 258] on div "[DATE]" at bounding box center [158, 257] width 43 height 6
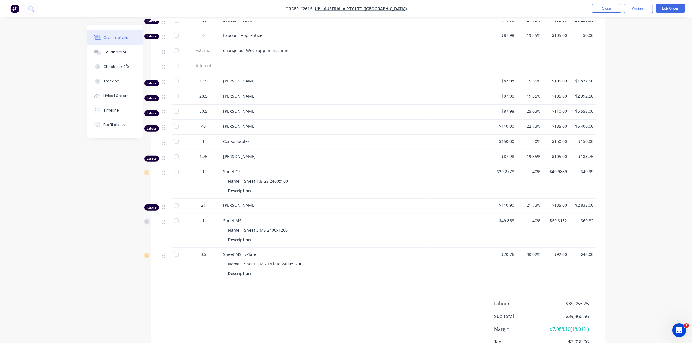
scroll to position [291, 0]
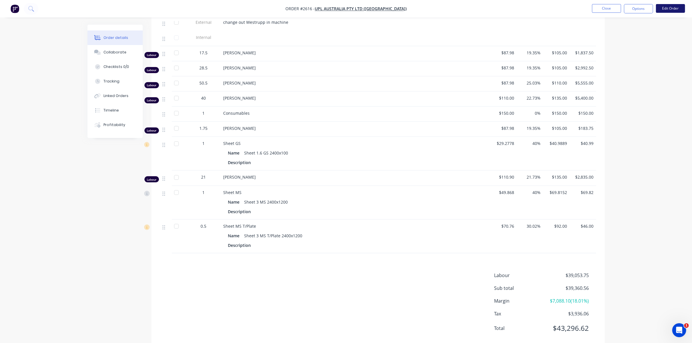
click at [671, 6] on button "Edit Order" at bounding box center [670, 8] width 29 height 9
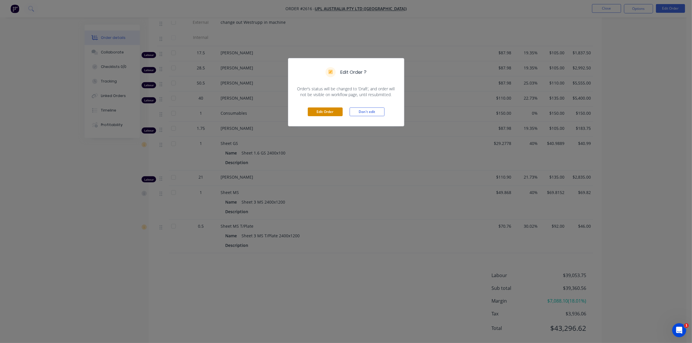
click at [332, 113] on button "Edit Order" at bounding box center [325, 112] width 35 height 9
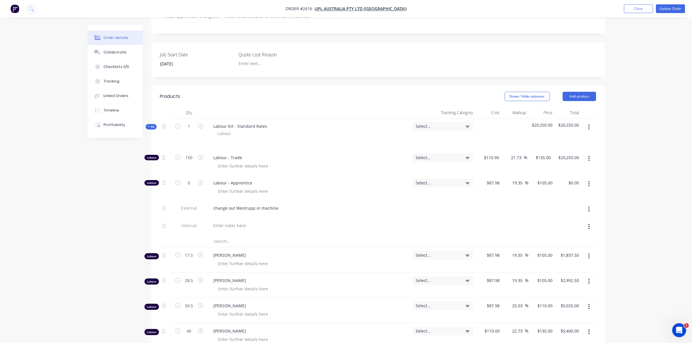
scroll to position [145, 0]
click at [581, 91] on button "Add product" at bounding box center [579, 95] width 33 height 9
click at [559, 106] on div "Product catalogue" at bounding box center [568, 110] width 45 height 8
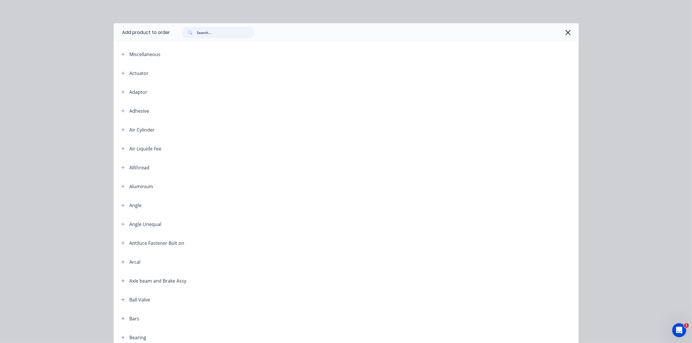
click at [208, 35] on input "text" at bounding box center [226, 33] width 58 height 12
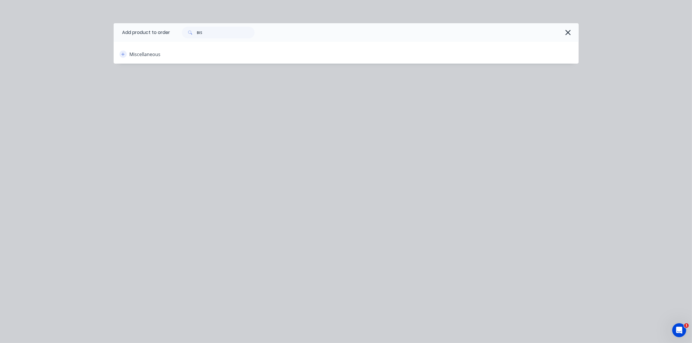
click at [124, 54] on icon "button" at bounding box center [122, 54] width 3 height 4
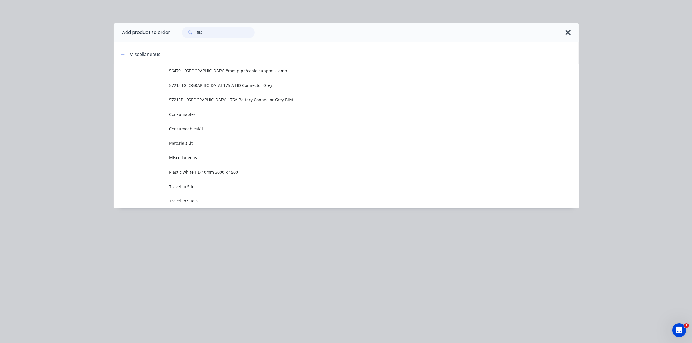
drag, startPoint x: 207, startPoint y: 33, endPoint x: 194, endPoint y: 33, distance: 12.8
click at [194, 33] on div "BIS" at bounding box center [218, 33] width 73 height 12
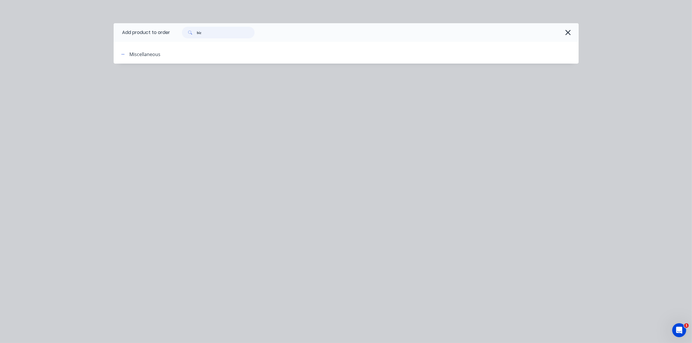
drag, startPoint x: 204, startPoint y: 32, endPoint x: 198, endPoint y: 32, distance: 5.8
click at [198, 32] on input "biz" at bounding box center [226, 33] width 58 height 12
type input "bisalloy"
drag, startPoint x: 211, startPoint y: 31, endPoint x: 198, endPoint y: 35, distance: 13.9
click at [198, 35] on input "bisalloy" at bounding box center [226, 33] width 58 height 12
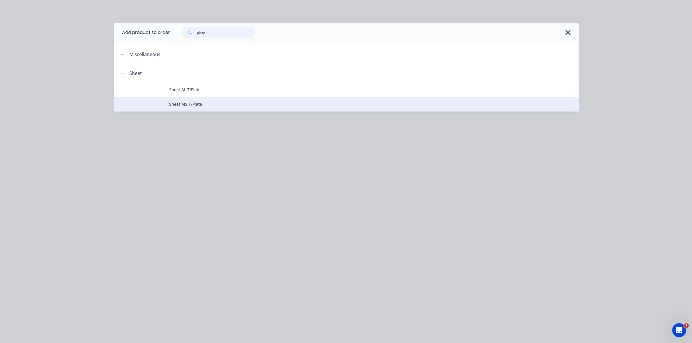
type input "plate"
click at [188, 103] on span "Sheet MS T/Plate" at bounding box center [333, 104] width 327 height 6
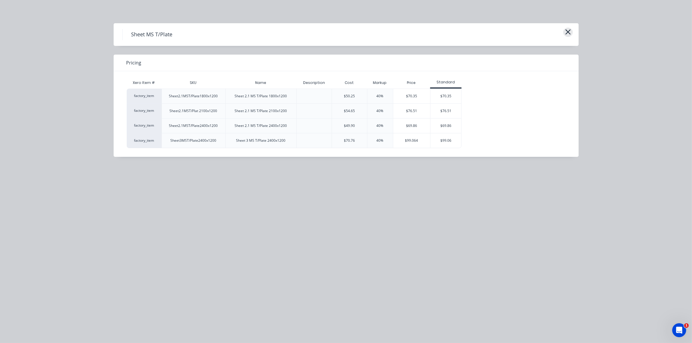
click at [569, 34] on icon "button" at bounding box center [568, 32] width 6 height 8
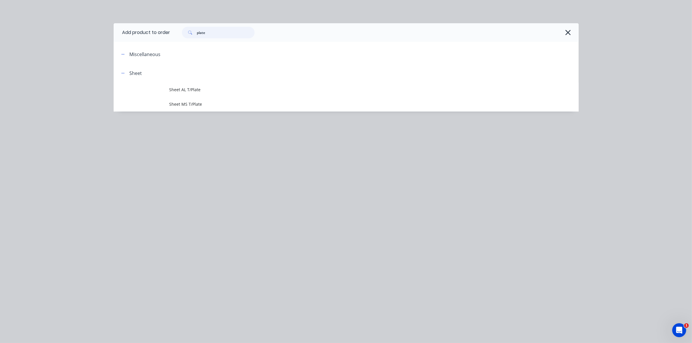
drag, startPoint x: 216, startPoint y: 32, endPoint x: 195, endPoint y: 31, distance: 20.7
click at [195, 31] on div "plate" at bounding box center [218, 33] width 73 height 12
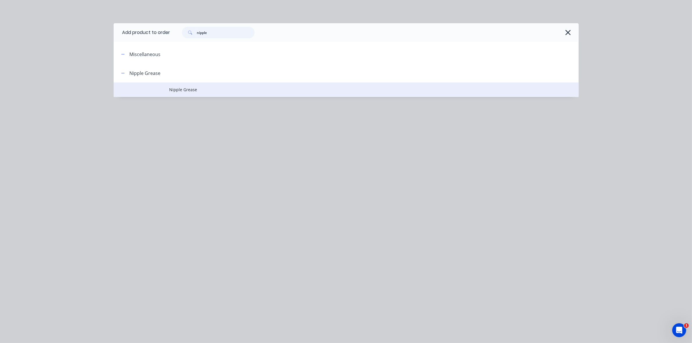
type input "nipple"
click at [192, 90] on span "Nipple Grease" at bounding box center [333, 90] width 327 height 6
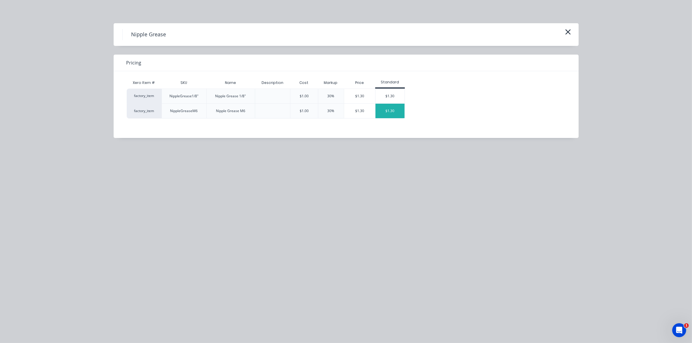
click at [390, 108] on div "$1.30" at bounding box center [390, 111] width 29 height 15
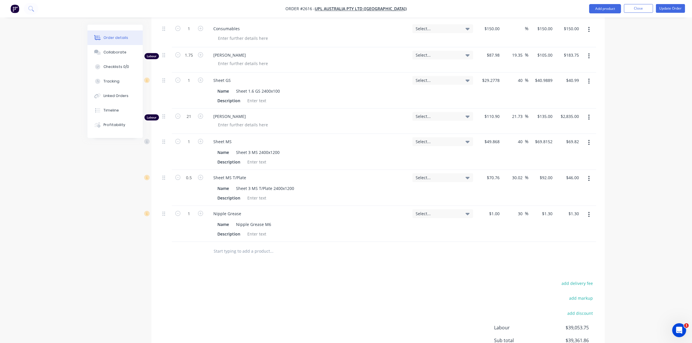
scroll to position [472, 0]
click at [201, 211] on icon "button" at bounding box center [200, 213] width 5 height 5
type input "2"
type input "$2.60"
drag, startPoint x: 524, startPoint y: 162, endPoint x: 508, endPoint y: 162, distance: 16.0
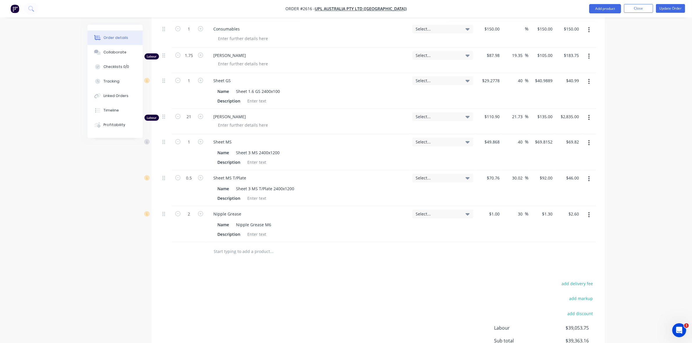
click at [509, 174] on div "30.02 30.02 %" at bounding box center [518, 178] width 19 height 8
type input "40"
type input "$99.064"
type input "$49.53"
drag, startPoint x: 523, startPoint y: 198, endPoint x: 516, endPoint y: 197, distance: 7.4
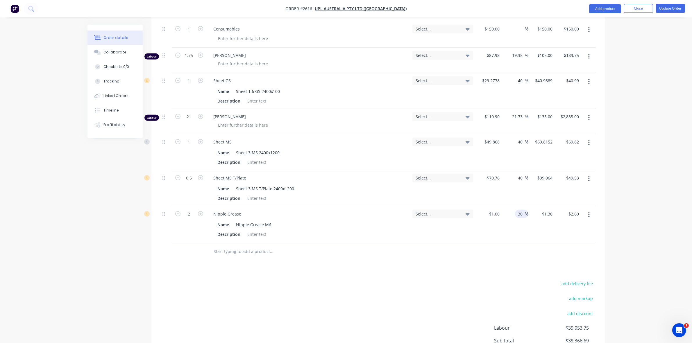
click at [516, 210] on div "30 30 %" at bounding box center [521, 214] width 13 height 8
type input "40"
type input "$1.40"
type input "$2.80"
click at [486, 215] on div "$1.00 $1.00" at bounding box center [489, 224] width 26 height 36
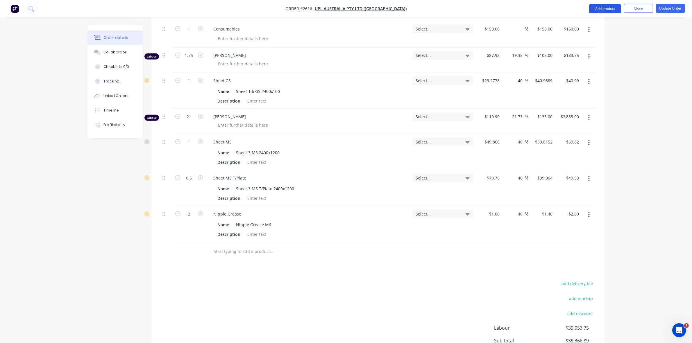
click at [605, 9] on button "Add product" at bounding box center [605, 8] width 32 height 9
click at [595, 21] on div "Product catalogue" at bounding box center [593, 23] width 45 height 8
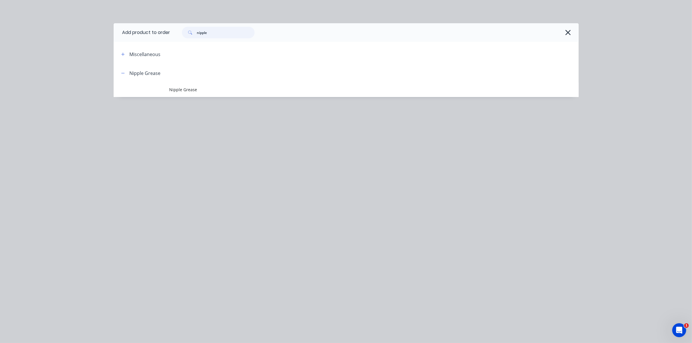
drag, startPoint x: 224, startPoint y: 35, endPoint x: 192, endPoint y: 32, distance: 31.5
click at [192, 32] on div "nipple" at bounding box center [218, 33] width 73 height 12
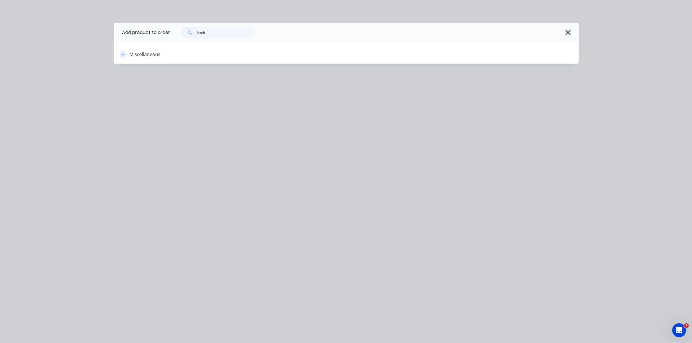
click at [122, 55] on icon "button" at bounding box center [122, 54] width 3 height 4
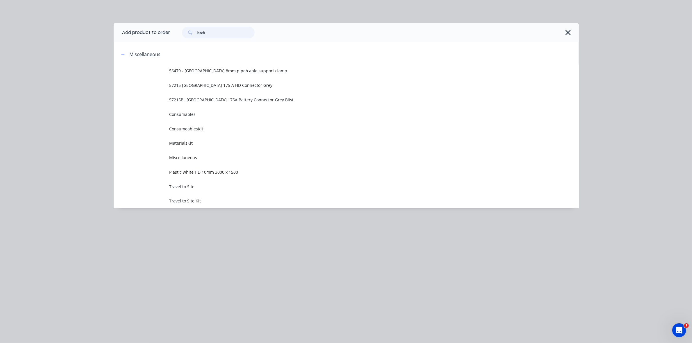
drag, startPoint x: 208, startPoint y: 31, endPoint x: 190, endPoint y: 31, distance: 18.9
click at [190, 31] on div "latch" at bounding box center [218, 33] width 73 height 12
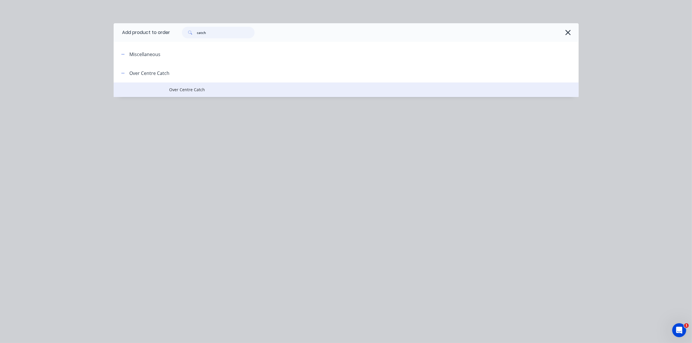
type input "catch"
click at [184, 90] on span "Over Centre Catch" at bounding box center [333, 90] width 327 height 6
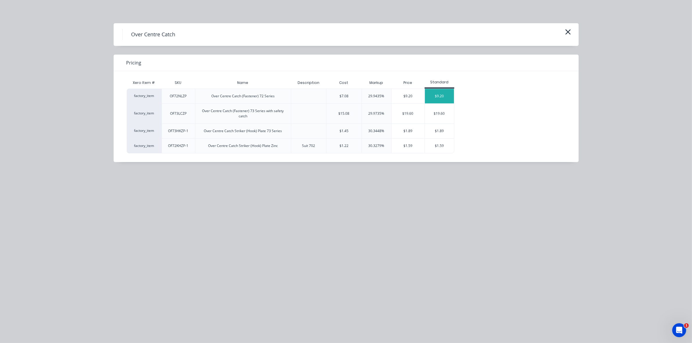
click at [441, 97] on div "$9.20" at bounding box center [439, 96] width 29 height 15
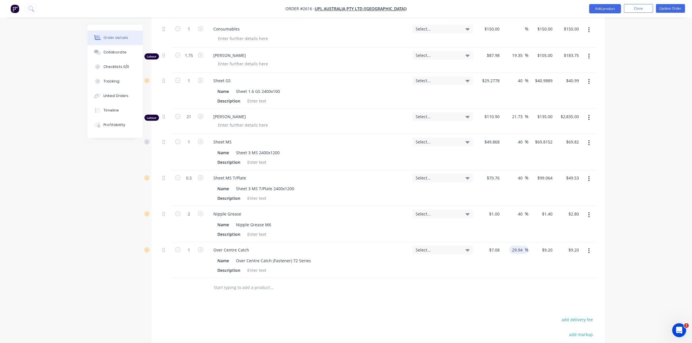
drag, startPoint x: 524, startPoint y: 233, endPoint x: 510, endPoint y: 233, distance: 13.4
click at [510, 246] on div "29.94 29.94 %" at bounding box center [518, 250] width 19 height 8
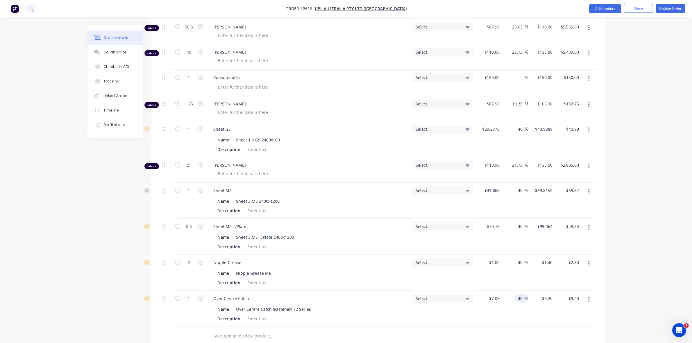
scroll to position [415, 0]
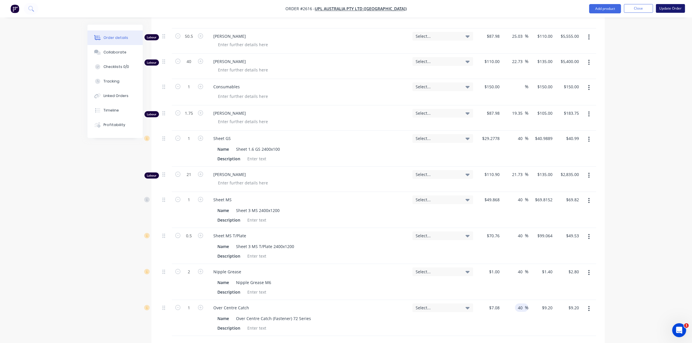
type input "40"
type input "$9.912"
type input "$9.91"
click at [673, 8] on button "Update Order" at bounding box center [670, 8] width 29 height 9
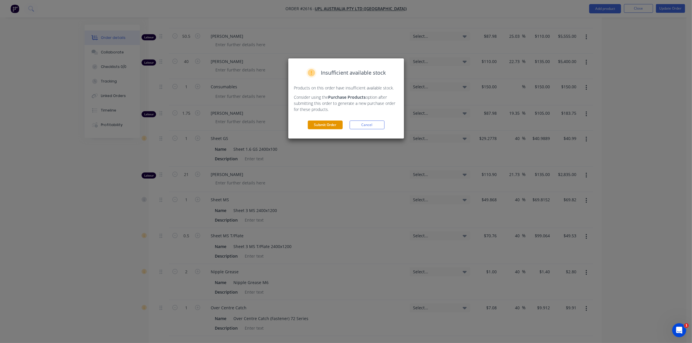
click at [328, 124] on button "Submit Order" at bounding box center [325, 125] width 35 height 9
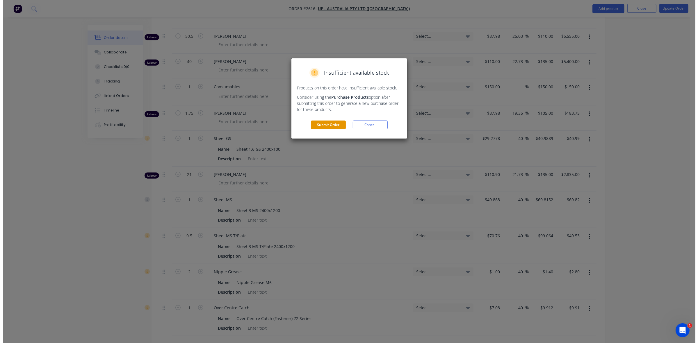
scroll to position [0, 0]
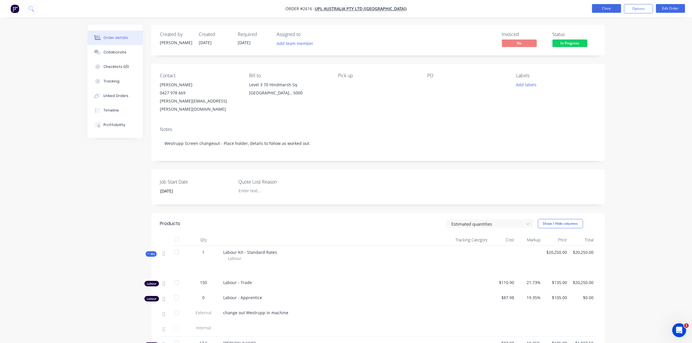
click at [607, 8] on button "Close" at bounding box center [606, 8] width 29 height 9
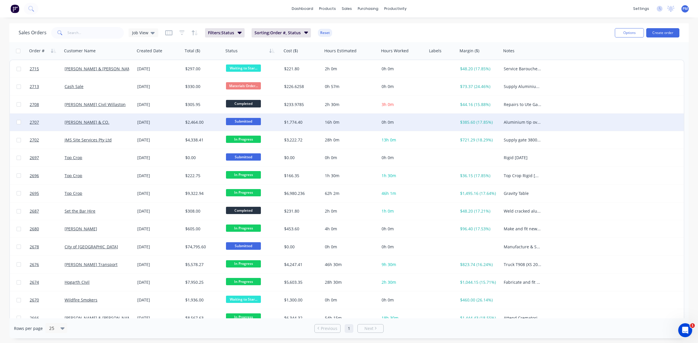
click at [120, 123] on div "[PERSON_NAME] & CO." at bounding box center [97, 123] width 65 height 6
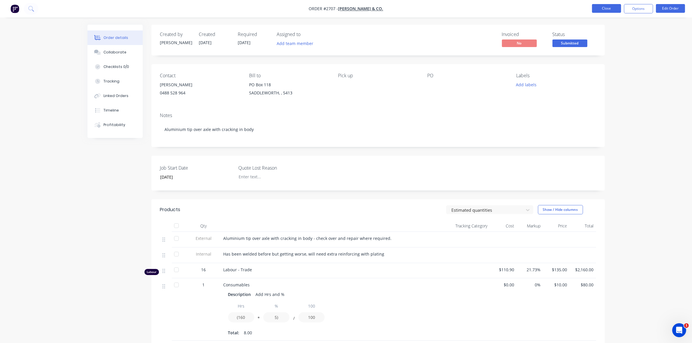
click at [609, 6] on button "Close" at bounding box center [606, 8] width 29 height 9
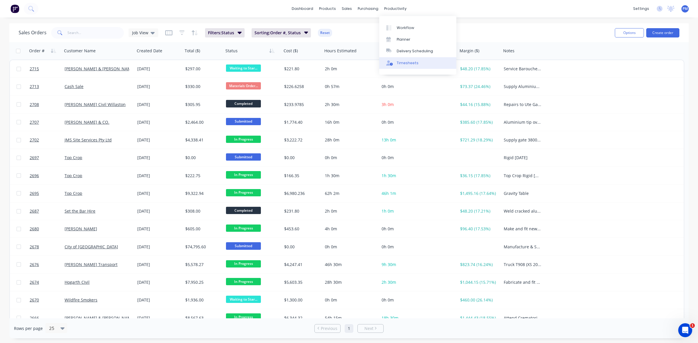
click at [404, 63] on div "Timesheets" at bounding box center [408, 62] width 22 height 5
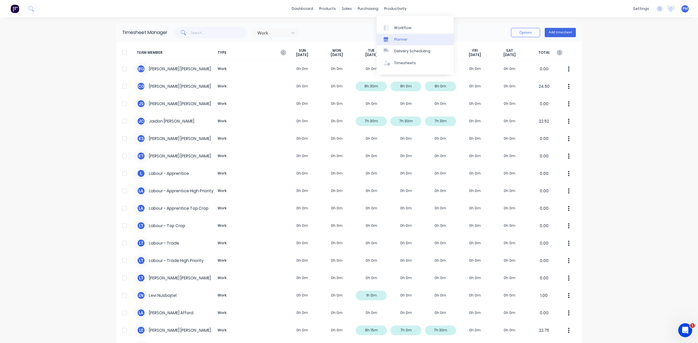
click at [397, 37] on div "Planner" at bounding box center [401, 39] width 14 height 5
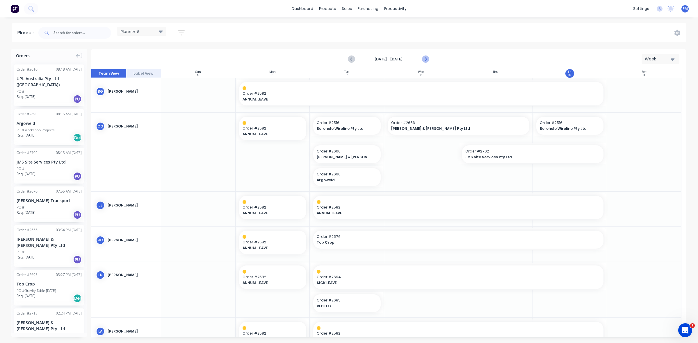
click at [427, 60] on icon "Next page" at bounding box center [425, 59] width 7 height 7
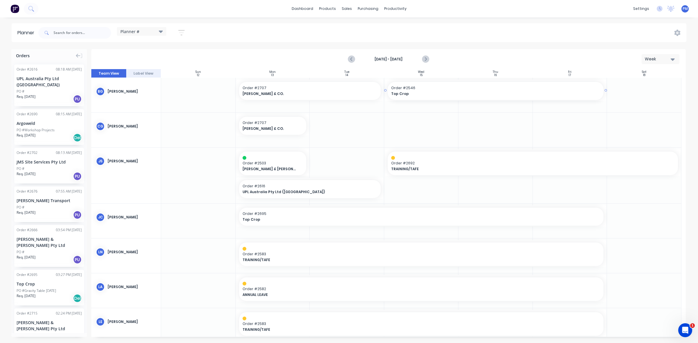
drag, startPoint x: 385, startPoint y: 90, endPoint x: 459, endPoint y: 92, distance: 74.2
drag, startPoint x: 604, startPoint y: 90, endPoint x: 528, endPoint y: 93, distance: 75.6
drag, startPoint x: 462, startPoint y: 89, endPoint x: 545, endPoint y: 89, distance: 82.9
drag, startPoint x: 31, startPoint y: 231, endPoint x: 397, endPoint y: 103, distance: 388.1
click at [413, 91] on div "[PERSON_NAME] & [PERSON_NAME] Pty Ltd" at bounding box center [421, 94] width 60 height 6
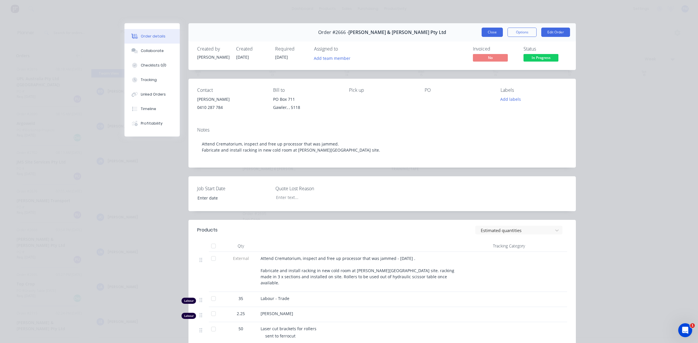
click at [493, 34] on button "Close" at bounding box center [492, 32] width 21 height 9
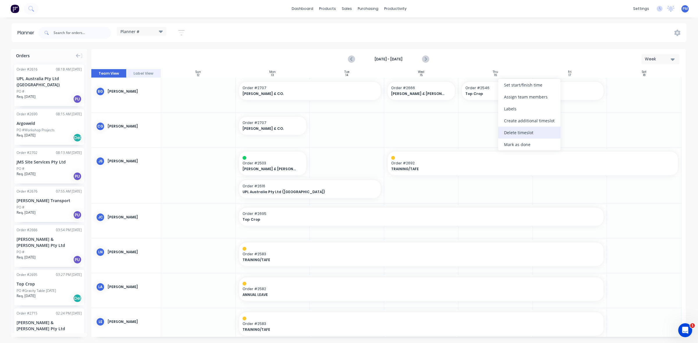
click at [516, 132] on div "Delete timeslot" at bounding box center [529, 133] width 62 height 12
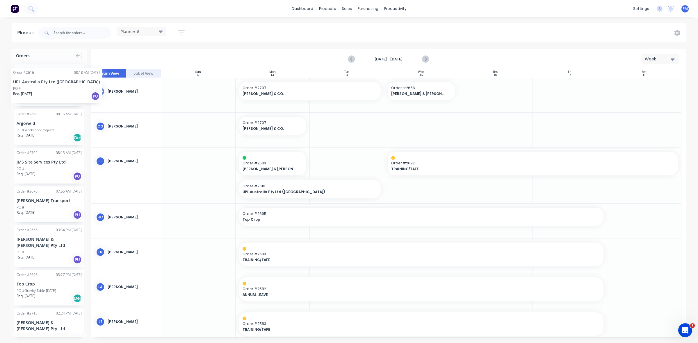
drag, startPoint x: 43, startPoint y: 86, endPoint x: 11, endPoint y: 63, distance: 39.4
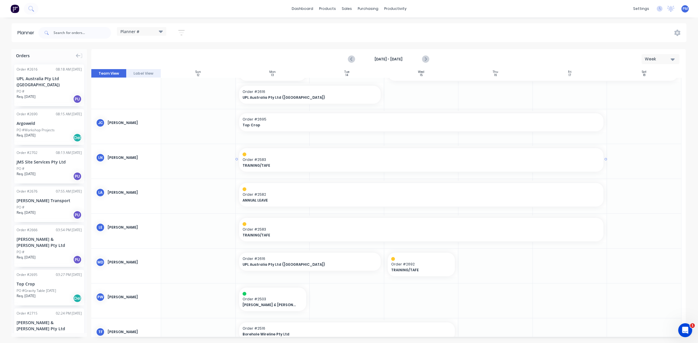
scroll to position [115, 0]
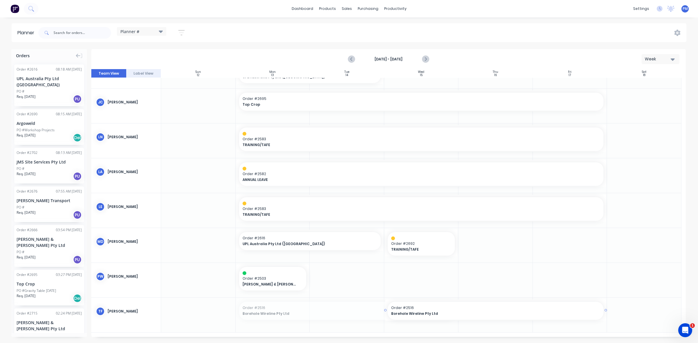
drag, startPoint x: 316, startPoint y: 313, endPoint x: 532, endPoint y: 316, distance: 216.1
drag, startPoint x: 281, startPoint y: 91, endPoint x: 286, endPoint y: 326, distance: 235.0
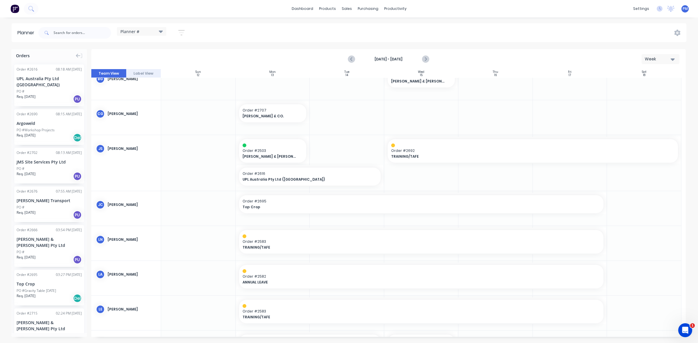
scroll to position [0, 0]
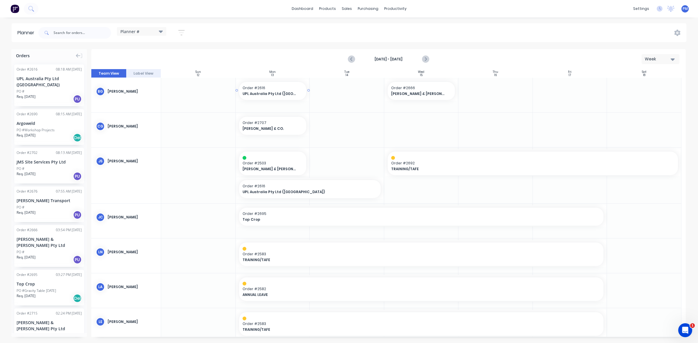
drag, startPoint x: 38, startPoint y: 79, endPoint x: 253, endPoint y: 90, distance: 215.4
drag, startPoint x: 308, startPoint y: 90, endPoint x: 334, endPoint y: 91, distance: 26.8
drag, startPoint x: 425, startPoint y: 90, endPoint x: 475, endPoint y: 92, distance: 50.4
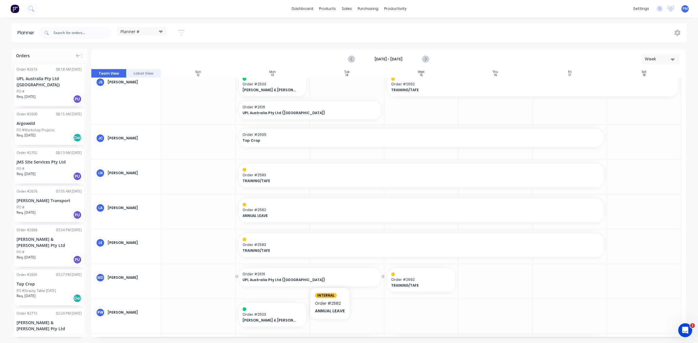
scroll to position [109, 0]
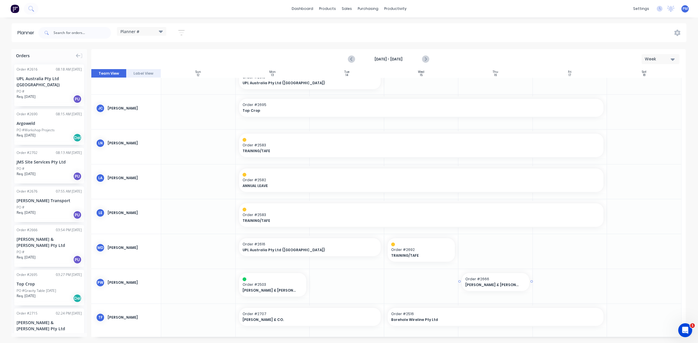
drag, startPoint x: 38, startPoint y: 236, endPoint x: 464, endPoint y: 280, distance: 428.0
click at [479, 279] on span "Order # 2666" at bounding box center [495, 279] width 60 height 5
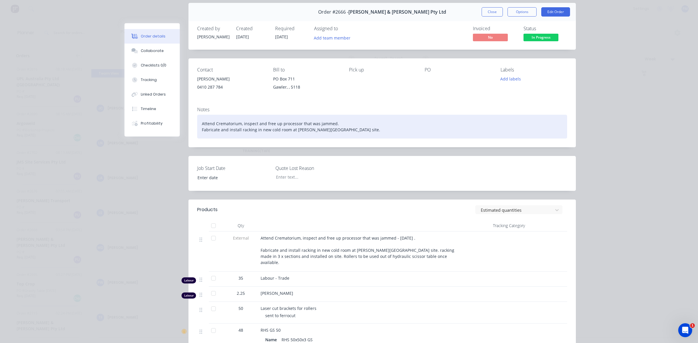
scroll to position [0, 0]
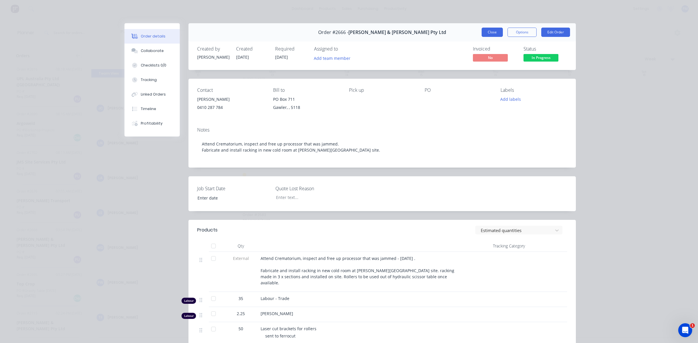
click at [493, 31] on button "Close" at bounding box center [492, 32] width 21 height 9
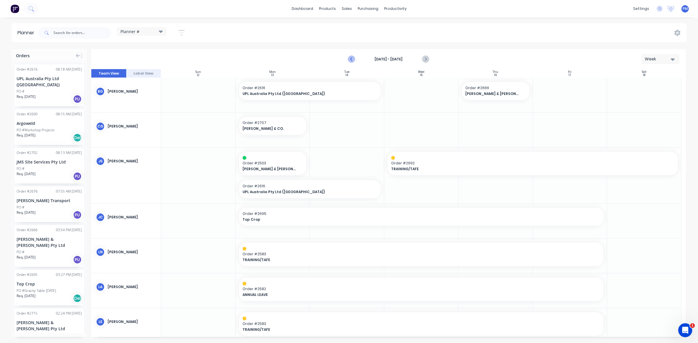
click at [350, 58] on icon "Previous page" at bounding box center [351, 59] width 7 height 7
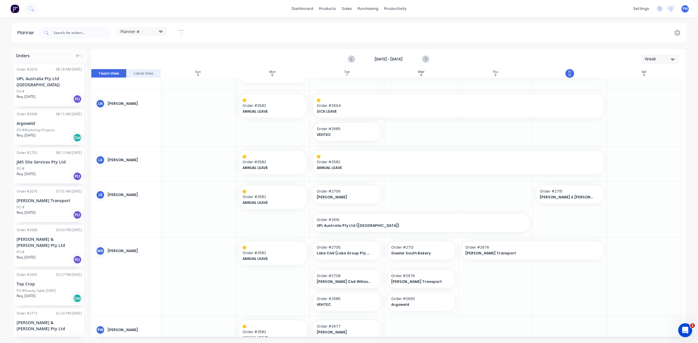
scroll to position [218, 0]
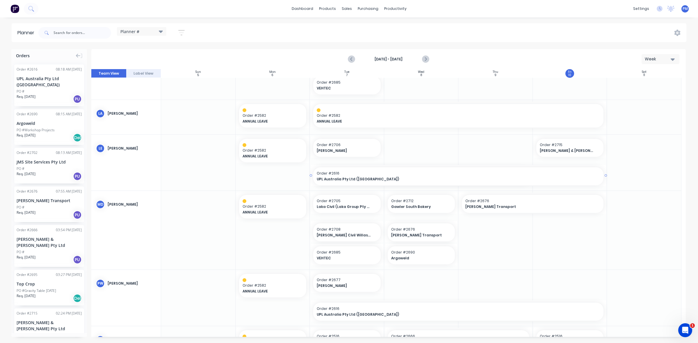
drag, startPoint x: 529, startPoint y: 176, endPoint x: 548, endPoint y: 175, distance: 18.9
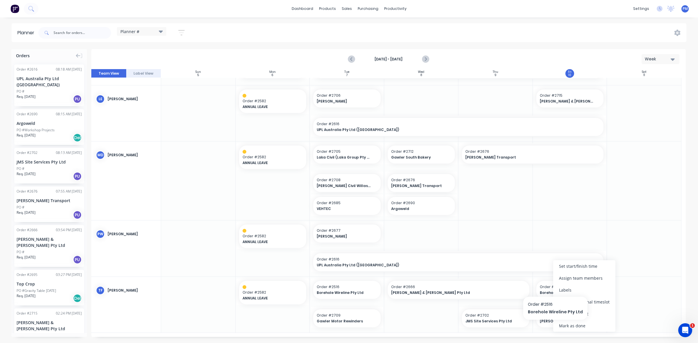
scroll to position [263, 0]
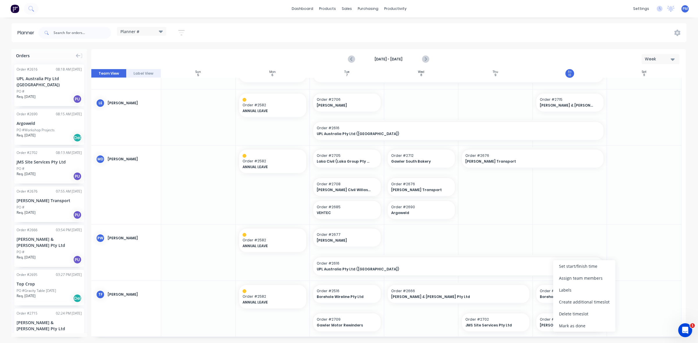
click at [572, 310] on div "Delete timeslot" at bounding box center [584, 314] width 62 height 12
drag, startPoint x: 531, startPoint y: 292, endPoint x: 565, endPoint y: 290, distance: 33.8
drag, startPoint x: 530, startPoint y: 293, endPoint x: 560, endPoint y: 290, distance: 30.4
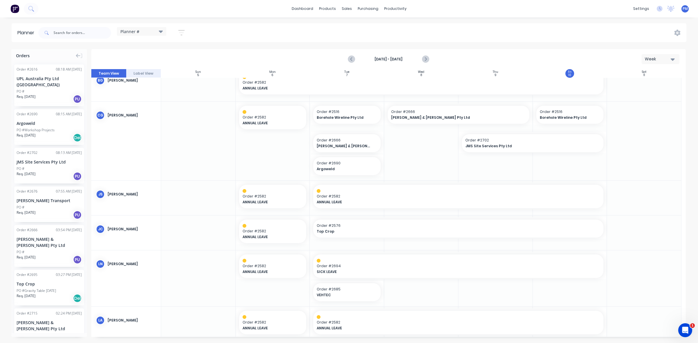
scroll to position [0, 0]
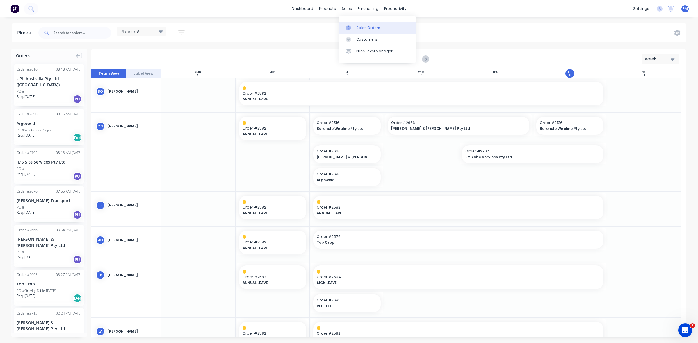
click at [358, 25] on div "Sales Orders" at bounding box center [368, 27] width 24 height 5
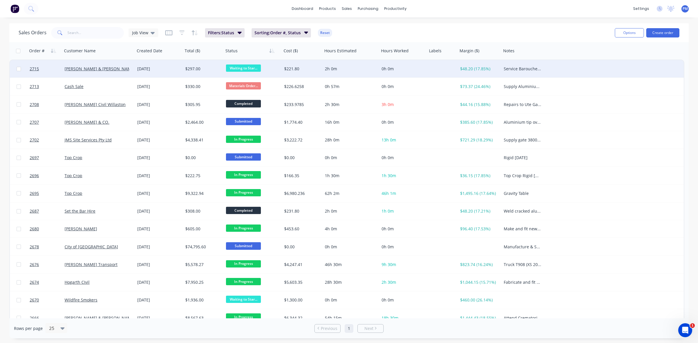
click at [118, 69] on div "[PERSON_NAME] & [PERSON_NAME] Pty Ltd" at bounding box center [97, 69] width 65 height 6
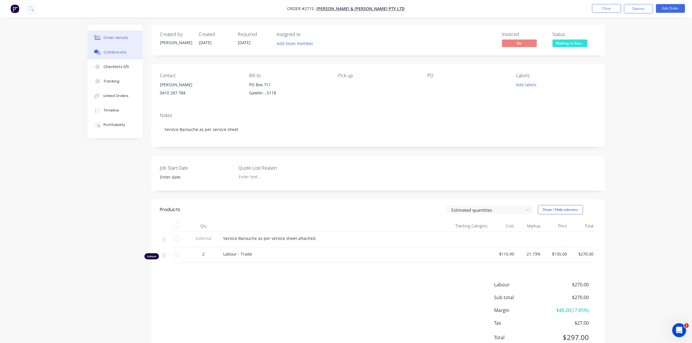
click at [114, 51] on div "Collaborate" at bounding box center [115, 52] width 23 height 5
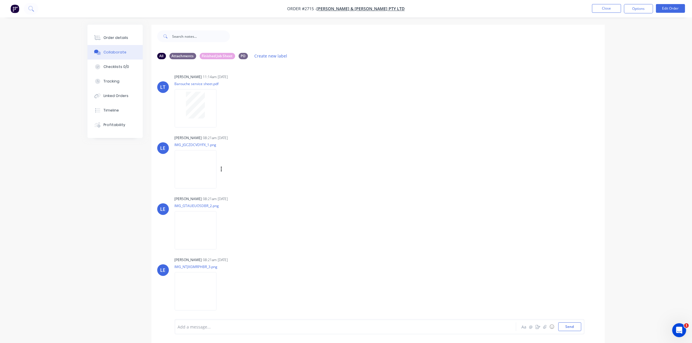
scroll to position [9, 0]
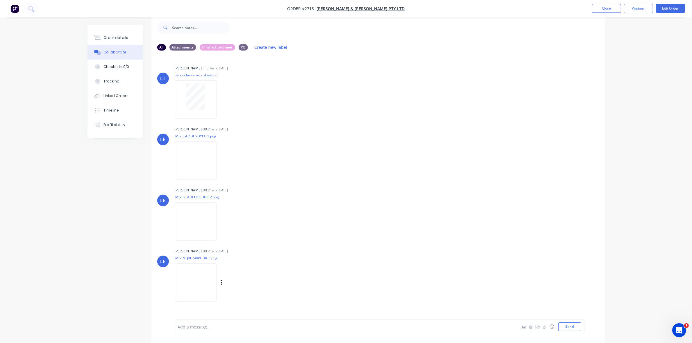
click at [189, 278] on img at bounding box center [196, 283] width 42 height 38
click at [190, 162] on img at bounding box center [196, 161] width 42 height 38
click at [201, 213] on img at bounding box center [196, 222] width 42 height 38
click at [197, 158] on img at bounding box center [196, 161] width 42 height 38
click at [192, 288] on img at bounding box center [196, 283] width 42 height 38
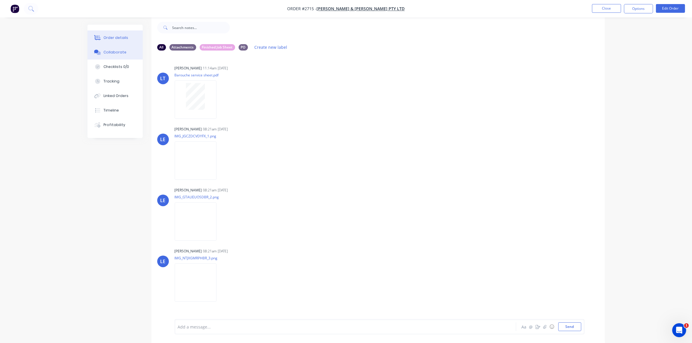
click at [116, 36] on div "Order details" at bounding box center [116, 37] width 25 height 5
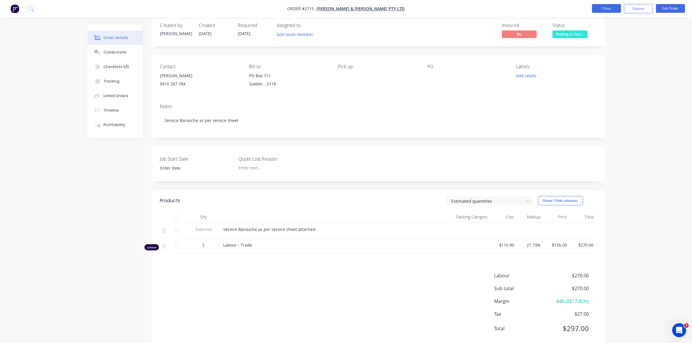
click at [605, 11] on button "Close" at bounding box center [606, 8] width 29 height 9
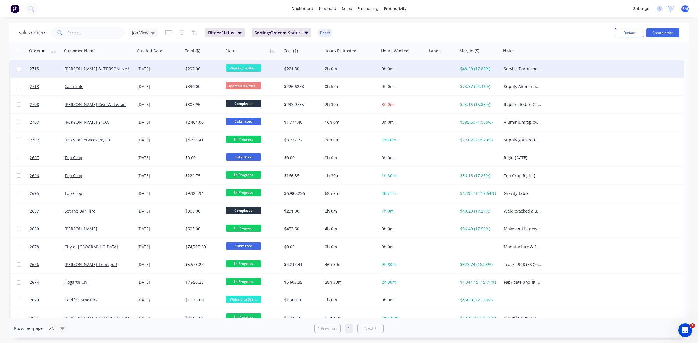
click at [246, 67] on span "Waiting to Star..." at bounding box center [243, 68] width 35 height 7
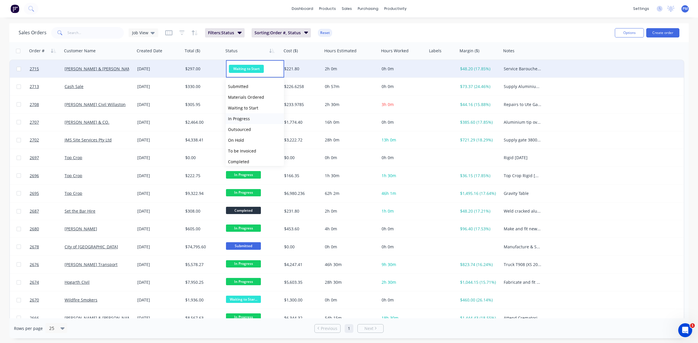
click at [242, 118] on span "In Progress" at bounding box center [239, 119] width 22 height 6
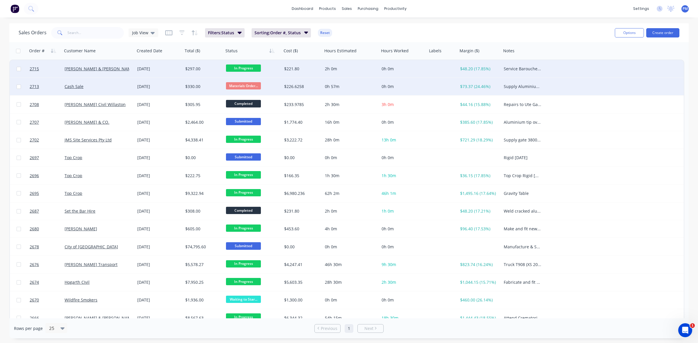
click at [121, 90] on div "Cash Sale" at bounding box center [98, 86] width 73 height 17
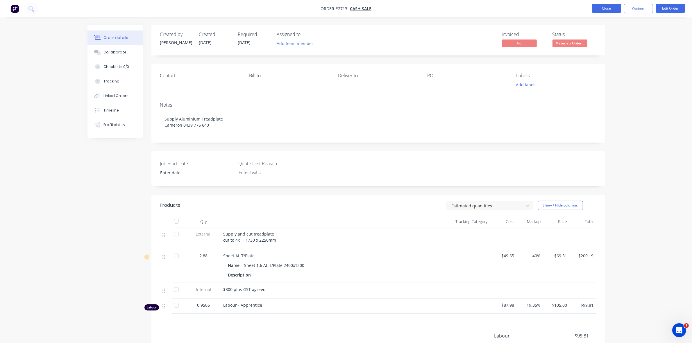
click at [610, 9] on button "Close" at bounding box center [606, 8] width 29 height 9
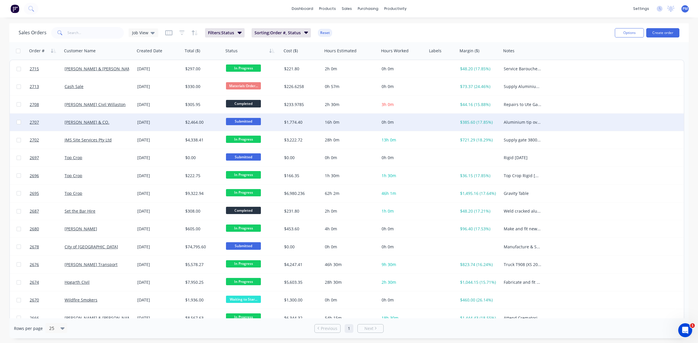
click at [127, 122] on div "[PERSON_NAME] & CO." at bounding box center [97, 123] width 65 height 6
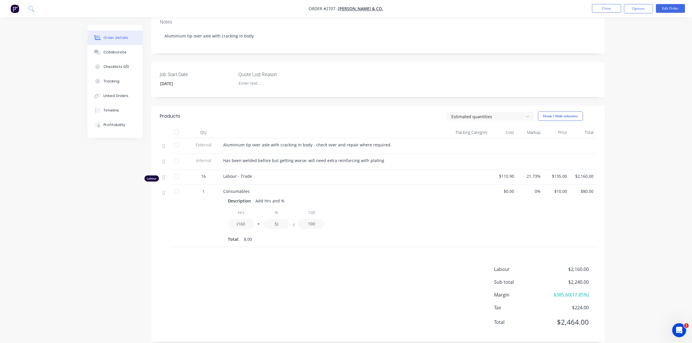
scroll to position [102, 0]
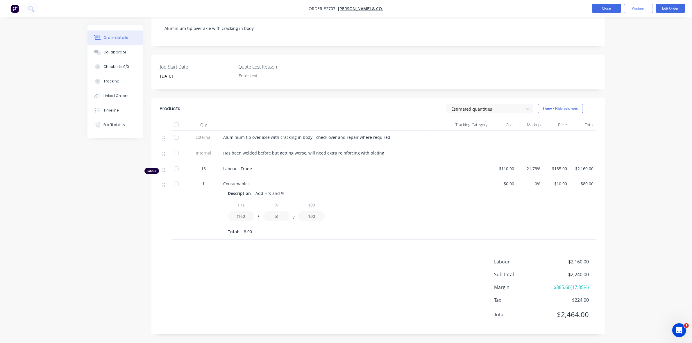
click at [604, 8] on button "Close" at bounding box center [606, 8] width 29 height 9
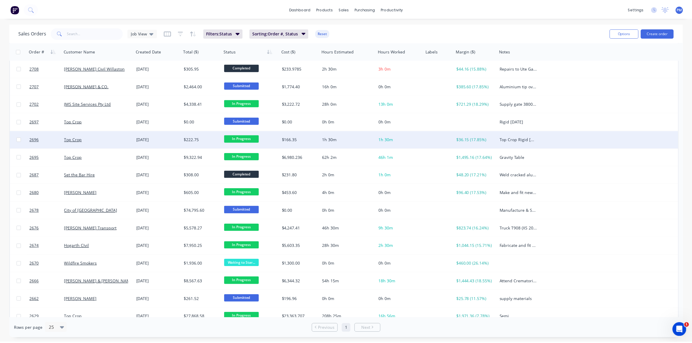
scroll to position [73, 0]
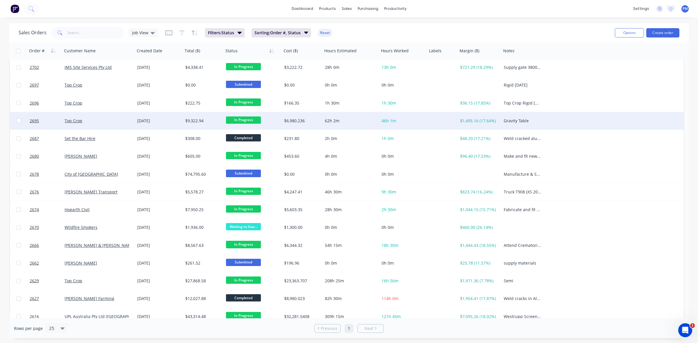
click at [106, 120] on div "Top Crop" at bounding box center [97, 121] width 65 height 6
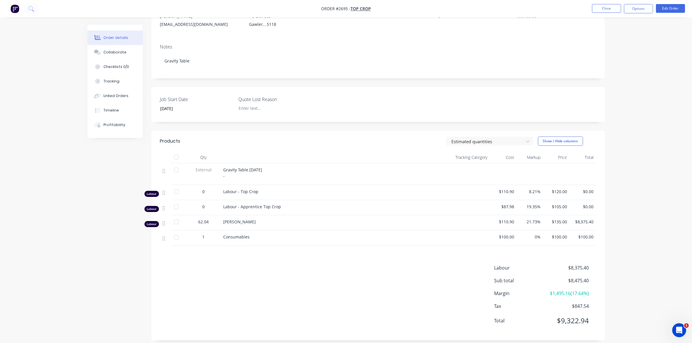
scroll to position [73, 0]
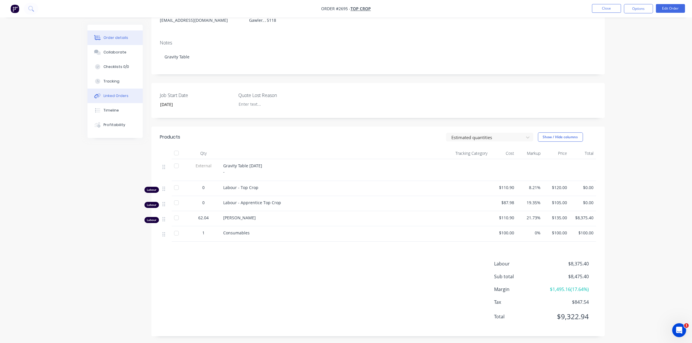
click at [117, 95] on div "Linked Orders" at bounding box center [116, 95] width 25 height 5
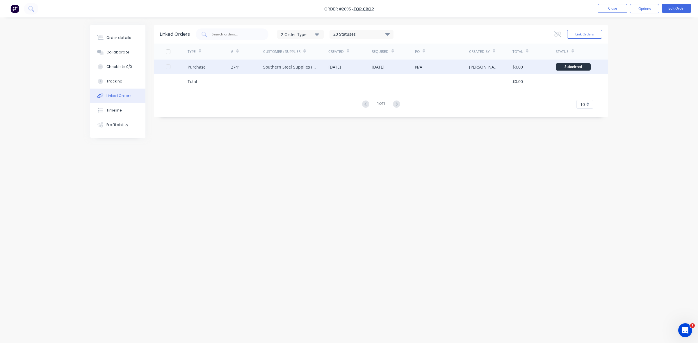
click at [286, 69] on div "Southern Steel Supplies (Adsteel Brokers T/as)" at bounding box center [290, 67] width 54 height 6
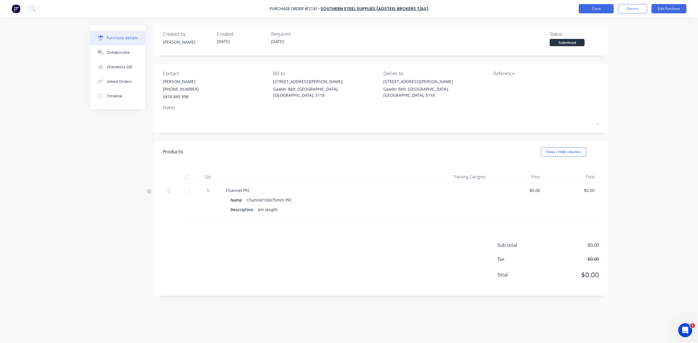
click at [603, 5] on button "Close" at bounding box center [596, 8] width 35 height 9
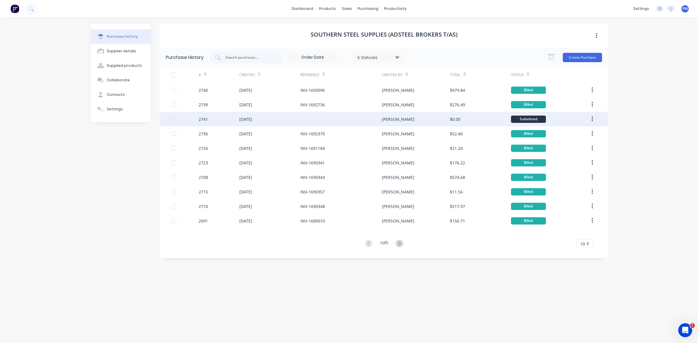
click at [287, 120] on div "[DATE]" at bounding box center [269, 119] width 61 height 15
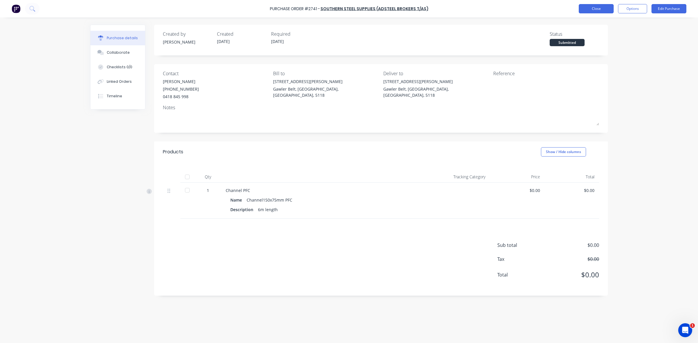
click at [589, 6] on button "Close" at bounding box center [596, 8] width 35 height 9
click at [597, 9] on button "Close" at bounding box center [596, 8] width 35 height 9
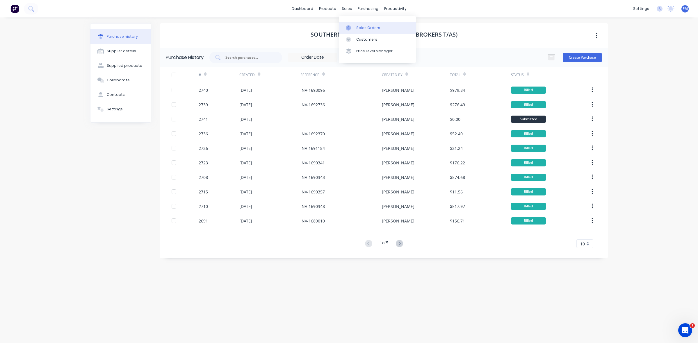
click at [361, 26] on div "Sales Orders" at bounding box center [368, 27] width 24 height 5
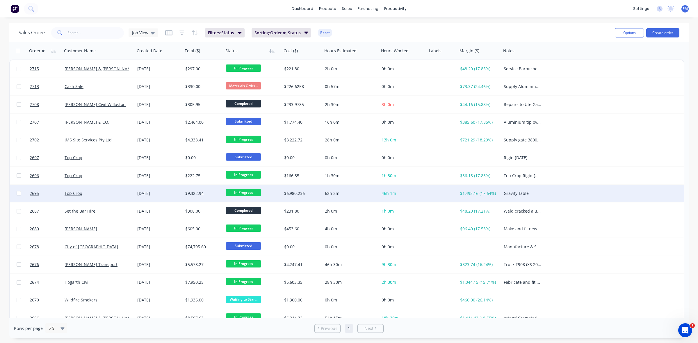
click at [106, 194] on div "Top Crop" at bounding box center [97, 194] width 65 height 6
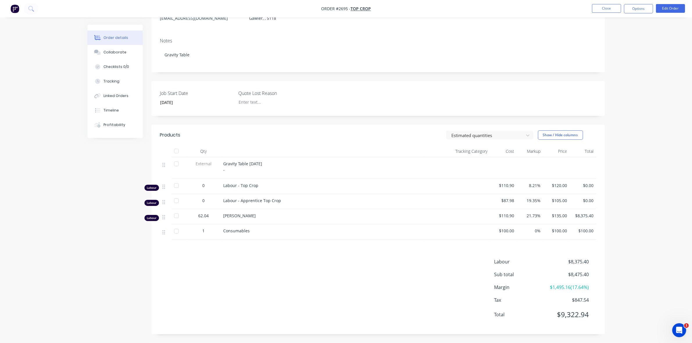
scroll to position [76, 0]
click at [673, 9] on button "Edit Order" at bounding box center [670, 8] width 29 height 9
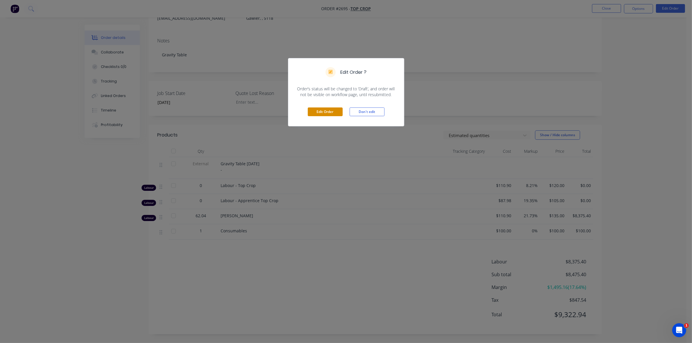
click at [329, 109] on button "Edit Order" at bounding box center [325, 112] width 35 height 9
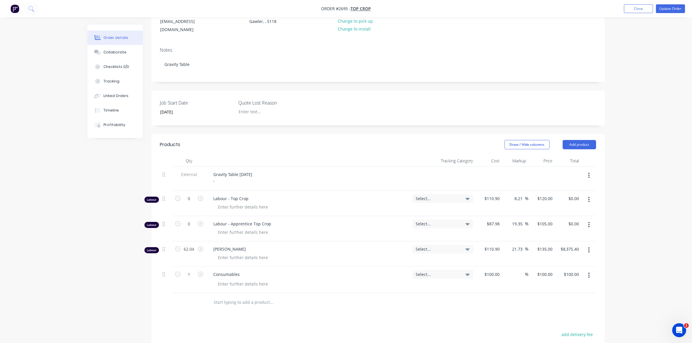
scroll to position [109, 0]
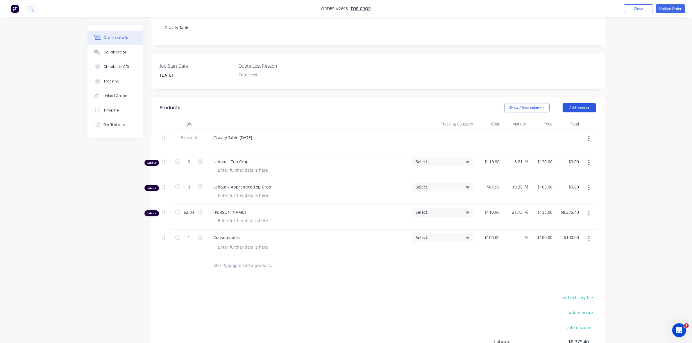
click at [578, 103] on button "Add product" at bounding box center [579, 107] width 33 height 9
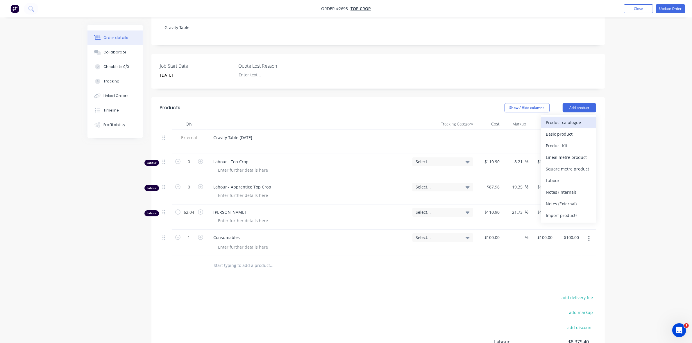
click at [561, 118] on div "Product catalogue" at bounding box center [568, 122] width 45 height 8
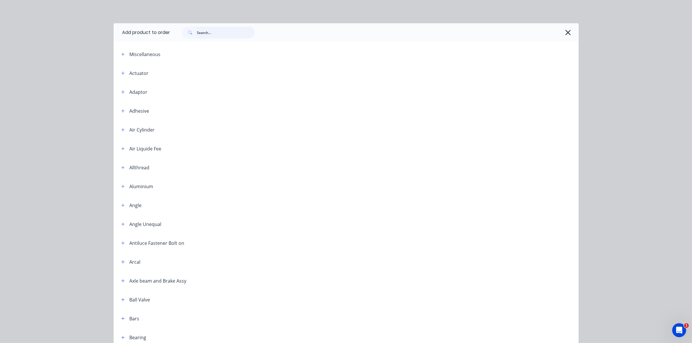
click at [206, 33] on input "text" at bounding box center [226, 33] width 58 height 12
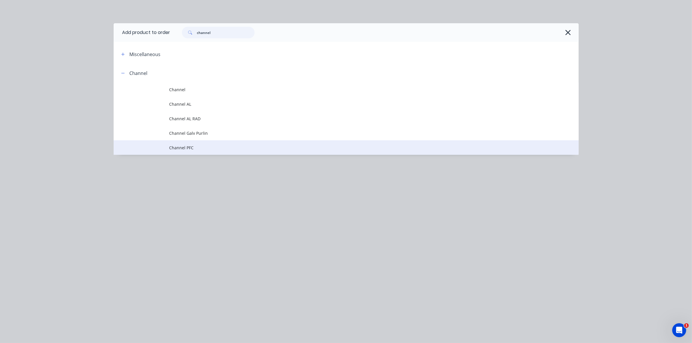
type input "channel"
click at [186, 148] on span "Channel PFC" at bounding box center [333, 148] width 327 height 6
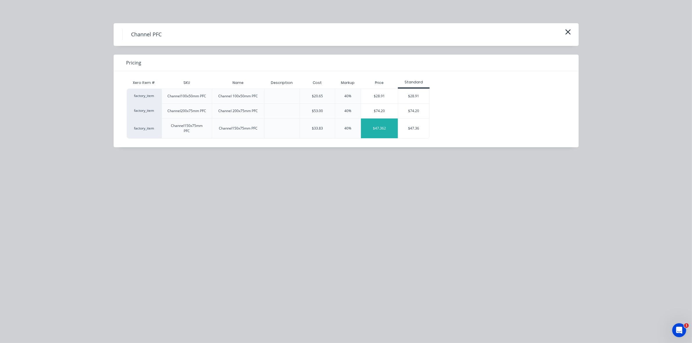
click at [384, 130] on div "$47.362" at bounding box center [379, 129] width 37 height 20
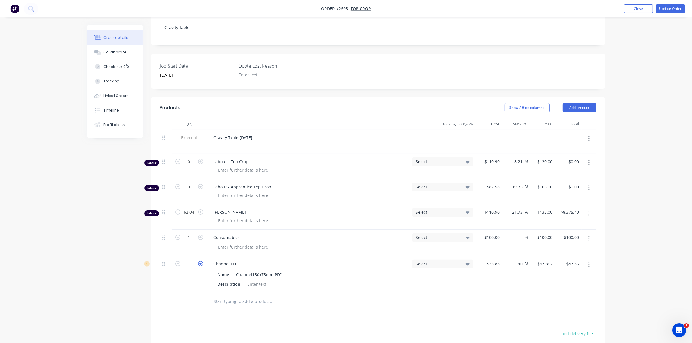
click at [200, 261] on icon "button" at bounding box center [200, 263] width 5 height 5
type input "2"
type input "$94.72"
click at [200, 261] on icon "button" at bounding box center [200, 263] width 5 height 5
type input "3"
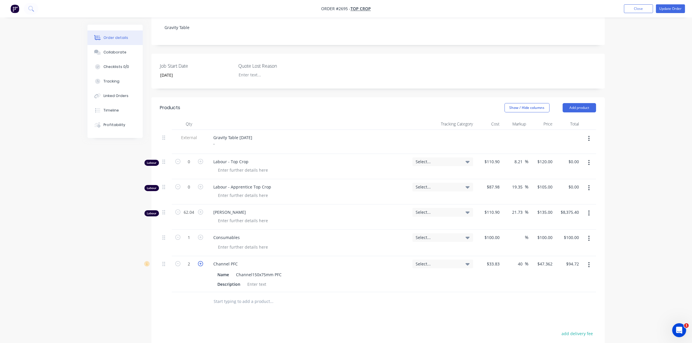
type input "$142.09"
click at [200, 261] on icon "button" at bounding box center [200, 263] width 5 height 5
type input "4"
type input "$189.45"
click at [200, 261] on icon "button" at bounding box center [200, 263] width 5 height 5
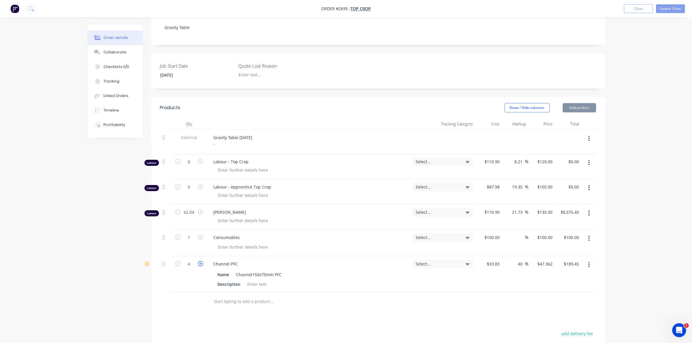
type input "5"
type input "$236.81"
click at [200, 261] on icon "button" at bounding box center [200, 263] width 5 height 5
type input "6"
type input "$284.17"
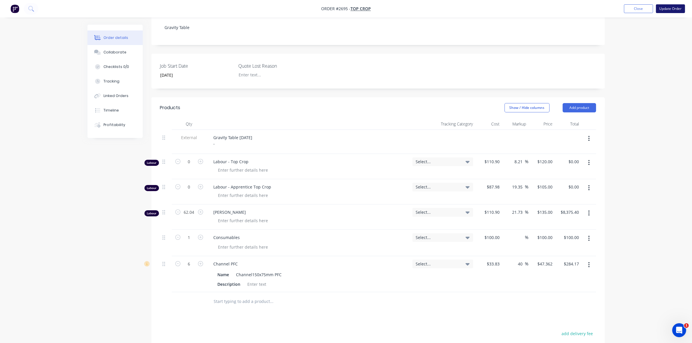
click at [673, 9] on button "Update Order" at bounding box center [670, 8] width 29 height 9
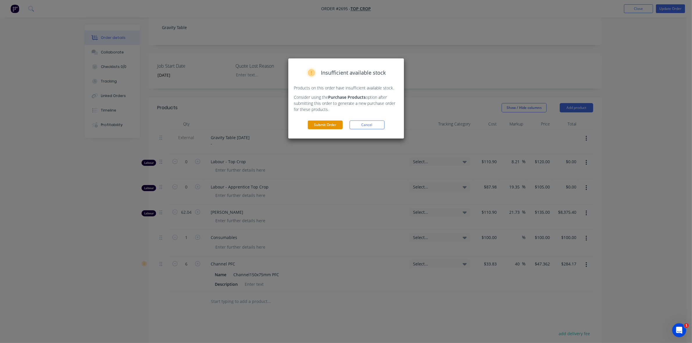
click at [329, 125] on button "Submit Order" at bounding box center [325, 125] width 35 height 9
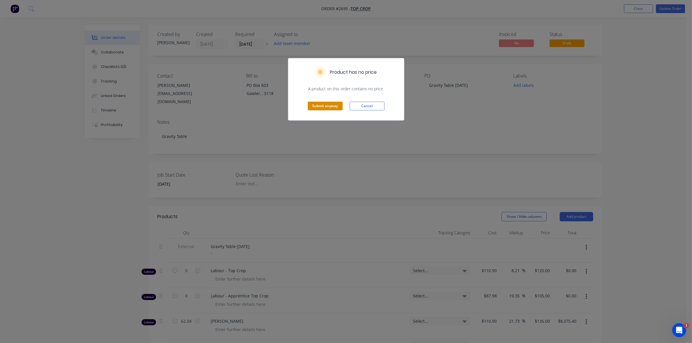
click at [329, 107] on button "Submit anyway" at bounding box center [325, 106] width 35 height 9
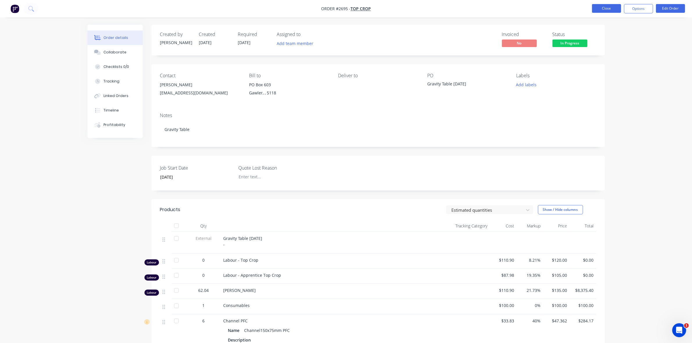
click at [606, 9] on button "Close" at bounding box center [606, 8] width 29 height 9
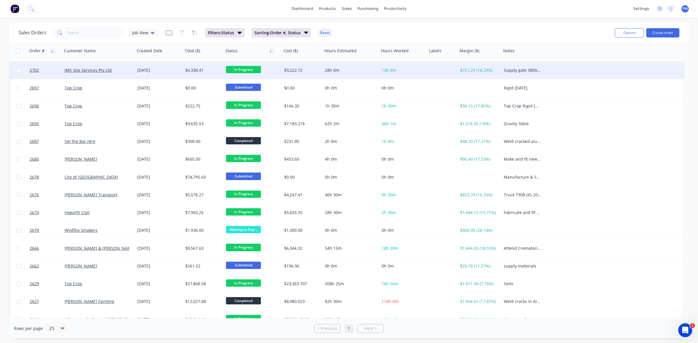
scroll to position [73, 0]
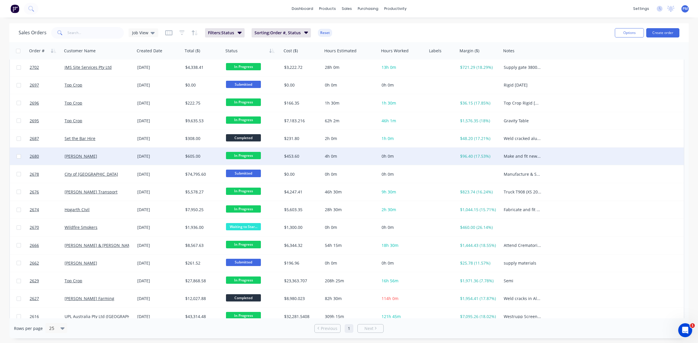
click at [174, 155] on div "[DATE]" at bounding box center [158, 157] width 43 height 6
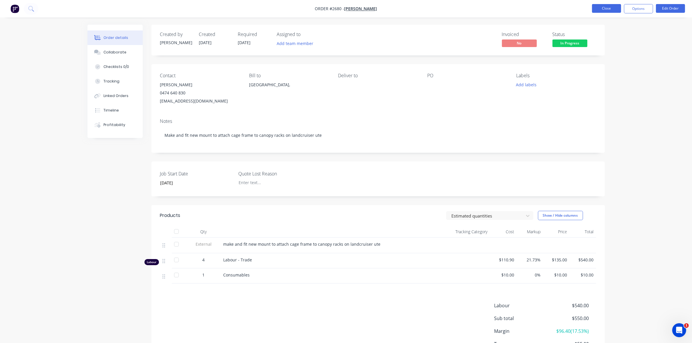
click at [600, 10] on button "Close" at bounding box center [606, 8] width 29 height 9
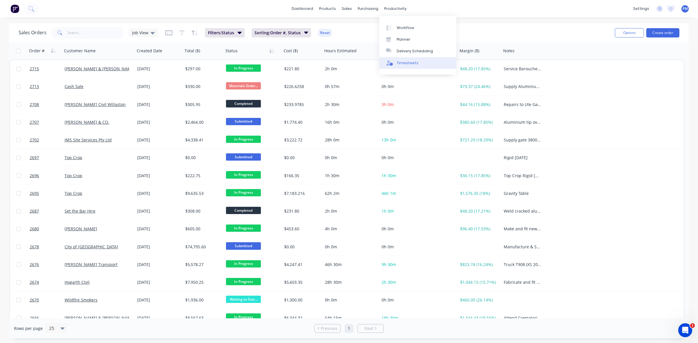
click at [401, 61] on div "Timesheets" at bounding box center [408, 62] width 22 height 5
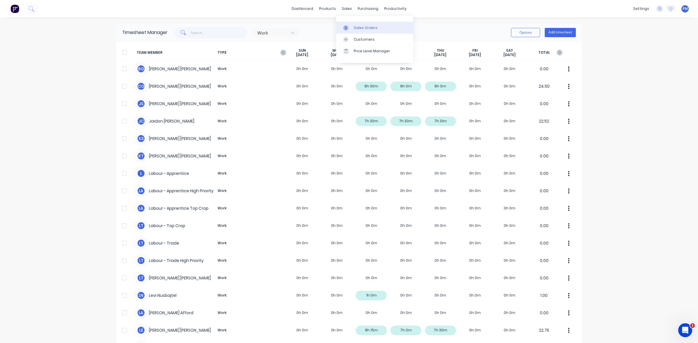
click at [355, 27] on div "Sales Orders" at bounding box center [366, 27] width 24 height 5
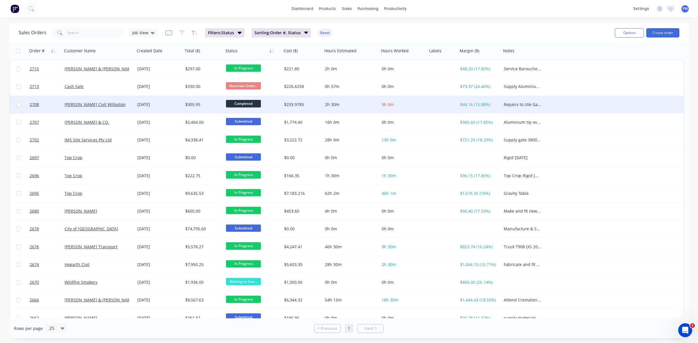
click at [115, 102] on div "[PERSON_NAME] Civil Willaston" at bounding box center [97, 105] width 65 height 6
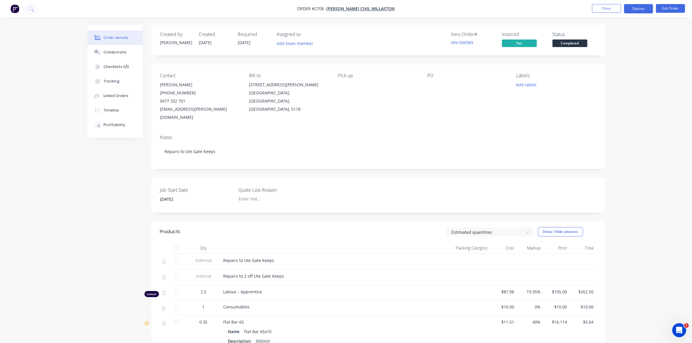
click at [643, 9] on button "Options" at bounding box center [638, 8] width 29 height 9
click at [606, 35] on div "Invoice" at bounding box center [622, 35] width 54 height 8
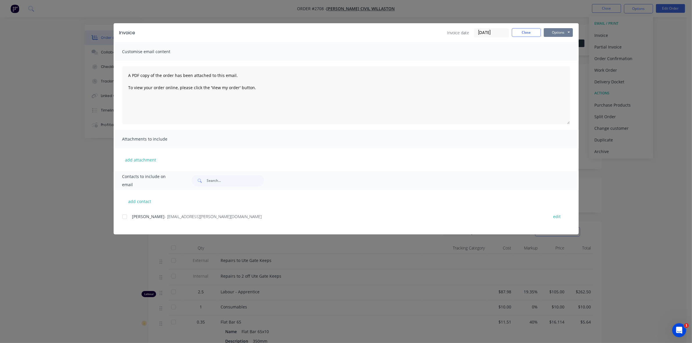
click at [568, 33] on button "Options" at bounding box center [558, 32] width 29 height 9
click at [558, 43] on button "Preview" at bounding box center [562, 43] width 37 height 10
click at [528, 33] on button "Close" at bounding box center [526, 32] width 29 height 9
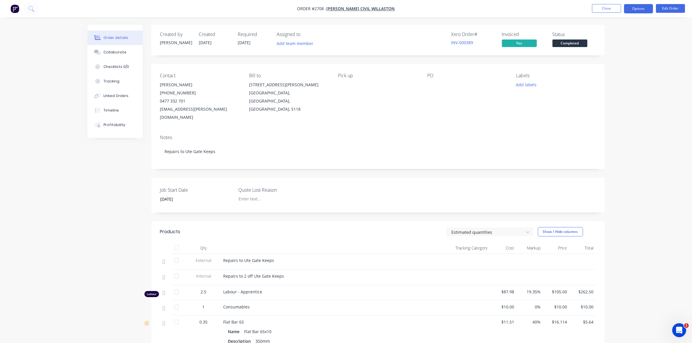
click at [637, 10] on button "Options" at bounding box center [638, 8] width 29 height 9
click at [615, 47] on div "Partial Invoice" at bounding box center [622, 47] width 54 height 8
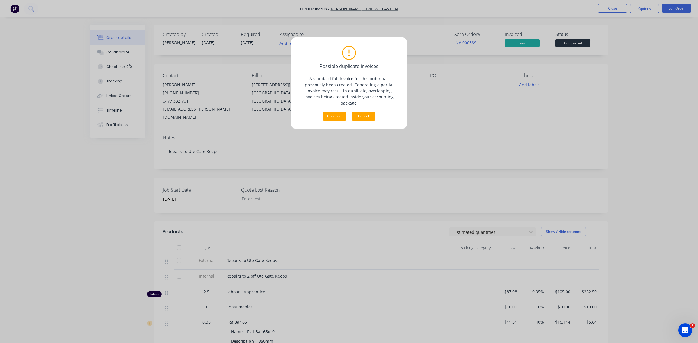
click at [362, 112] on button "Cancel" at bounding box center [363, 116] width 23 height 9
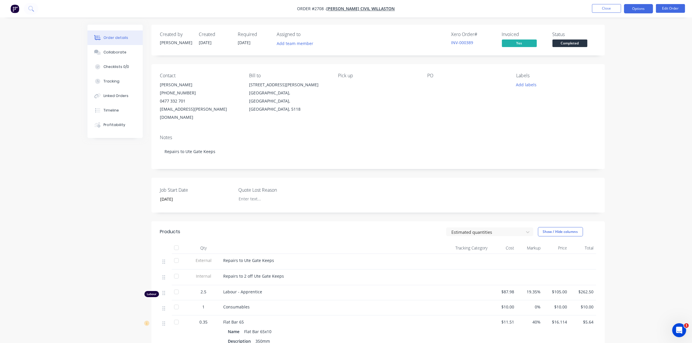
click at [636, 9] on button "Options" at bounding box center [638, 8] width 29 height 9
click at [614, 10] on button "Close" at bounding box center [606, 8] width 29 height 9
